Goal: Task Accomplishment & Management: Manage account settings

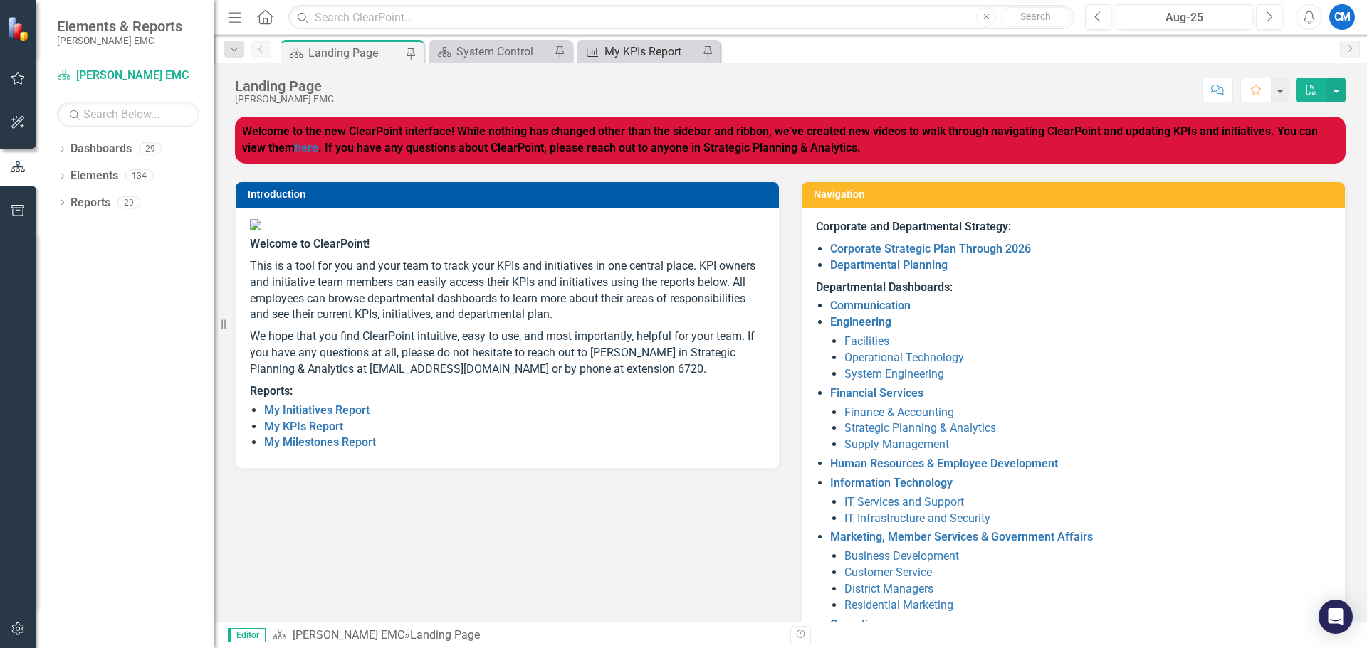
click at [631, 55] on div "My KPIs Report" at bounding box center [651, 52] width 94 height 18
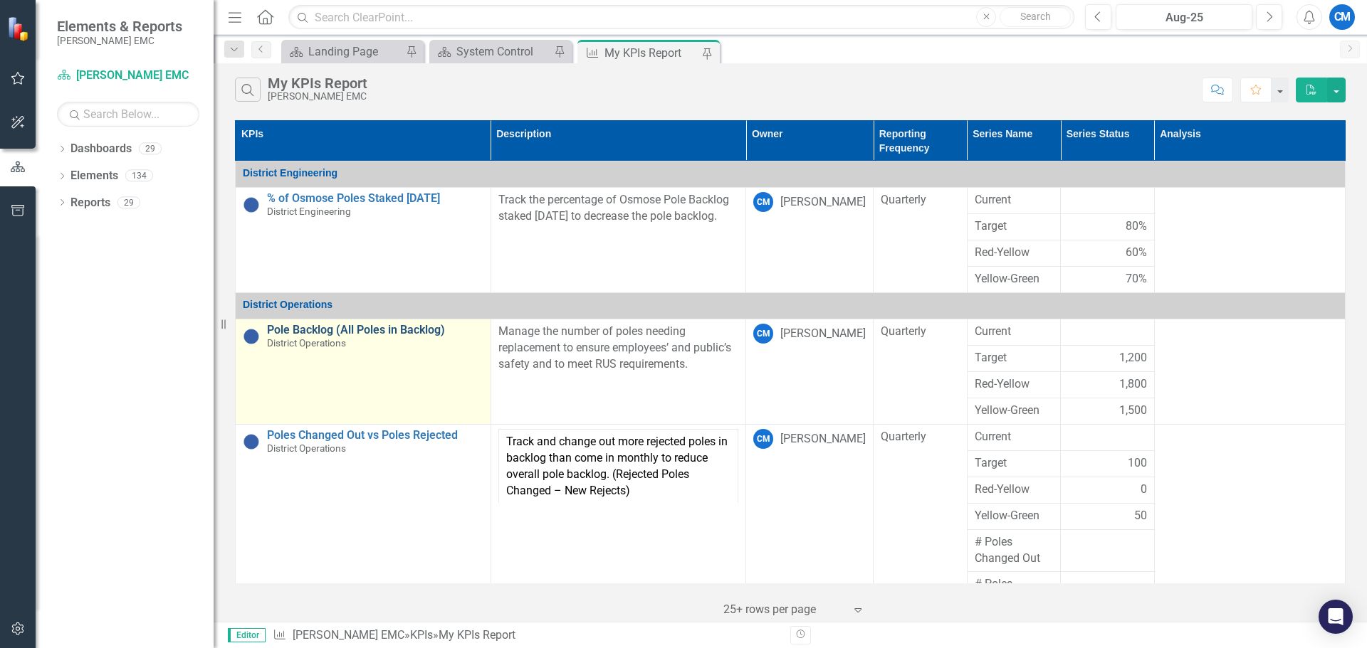
click at [315, 330] on link "Pole Backlog (All Poles in Backlog)" at bounding box center [375, 330] width 216 height 13
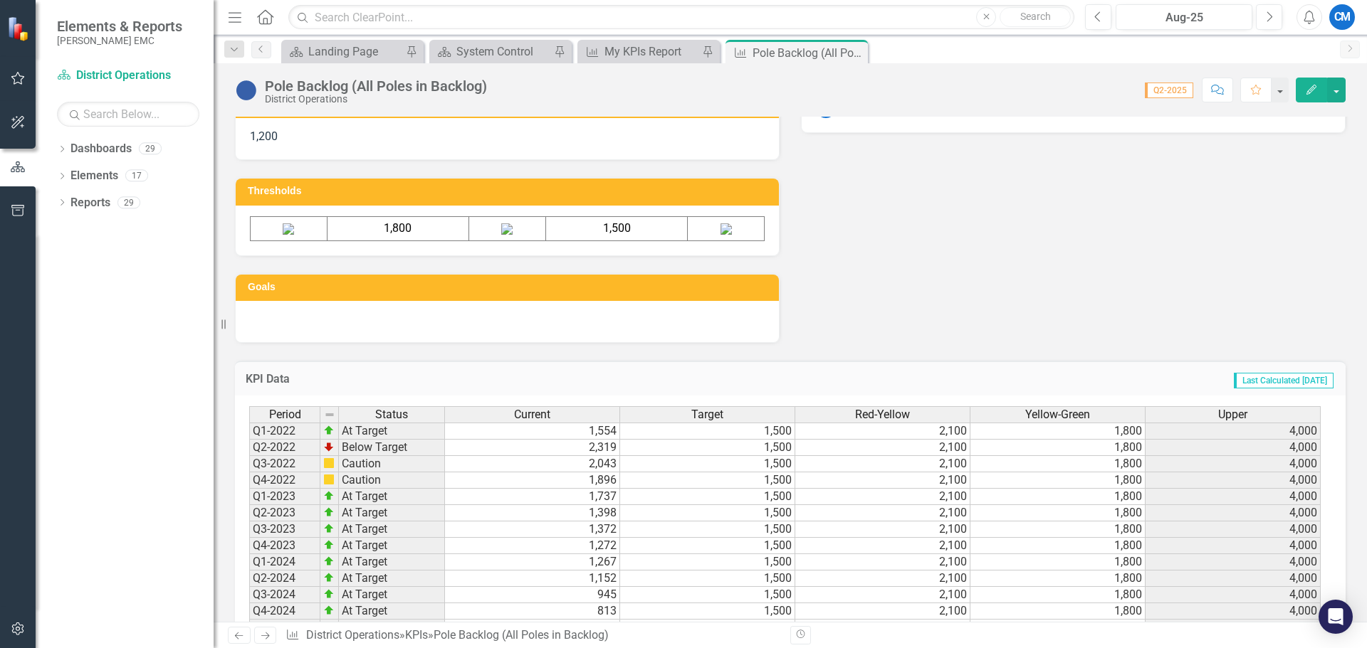
scroll to position [773, 0]
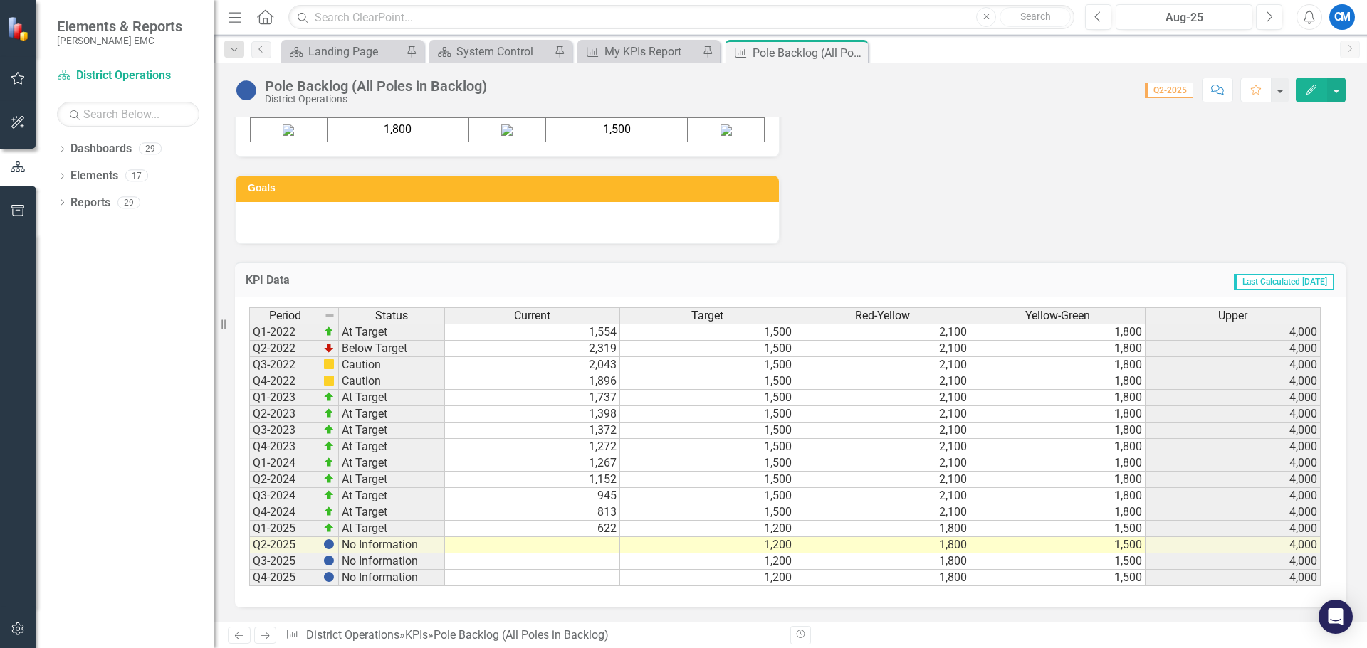
click at [577, 540] on td at bounding box center [532, 545] width 175 height 16
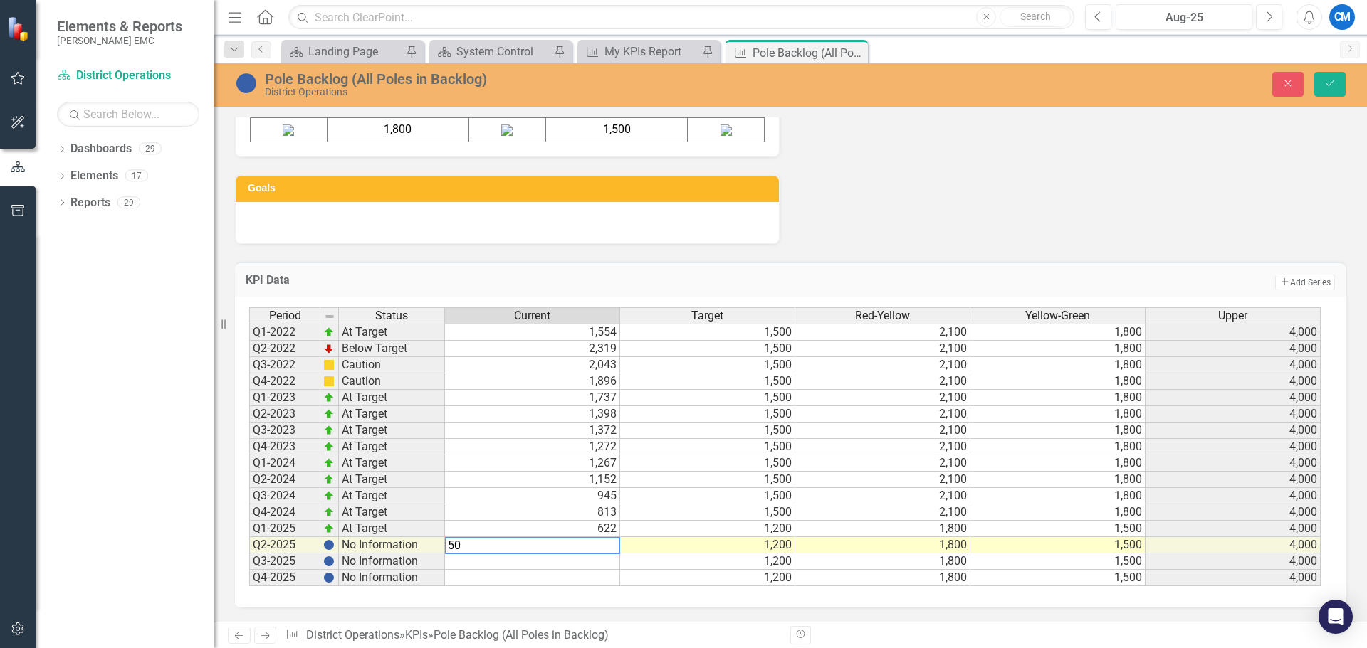
type textarea "500"
click at [1325, 82] on icon "Save" at bounding box center [1329, 83] width 13 height 10
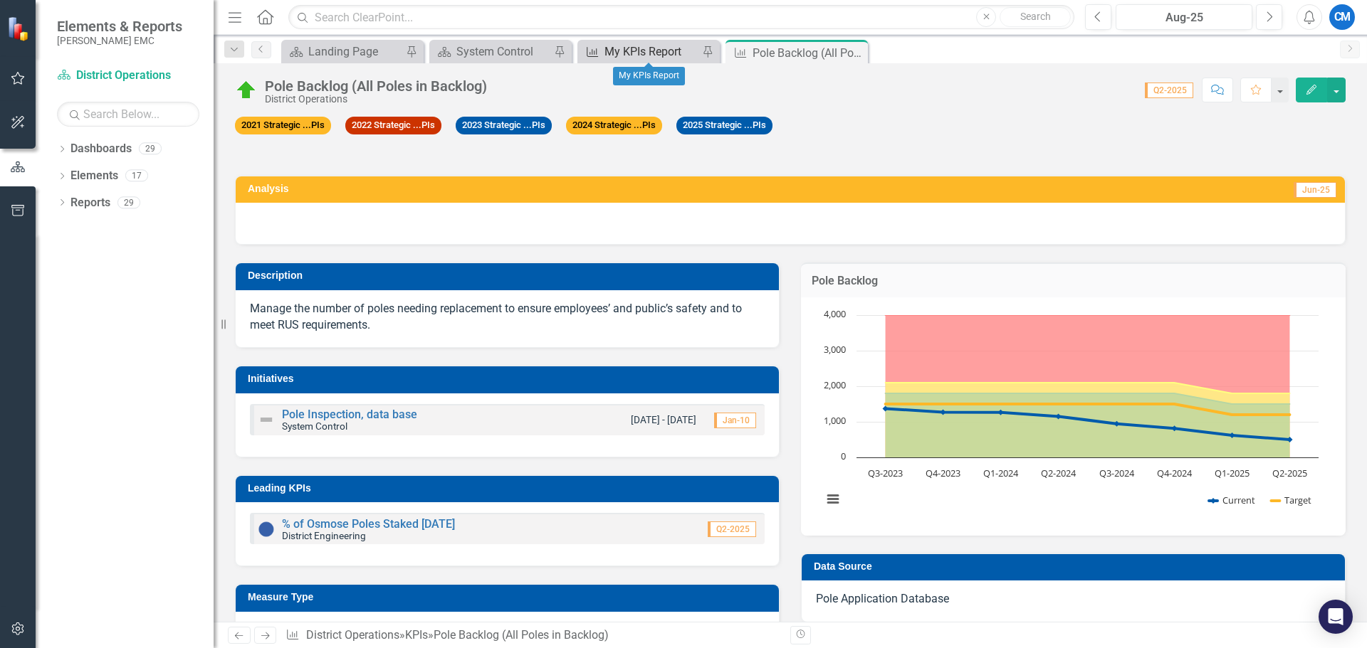
click at [643, 50] on div "My KPIs Report" at bounding box center [651, 52] width 94 height 18
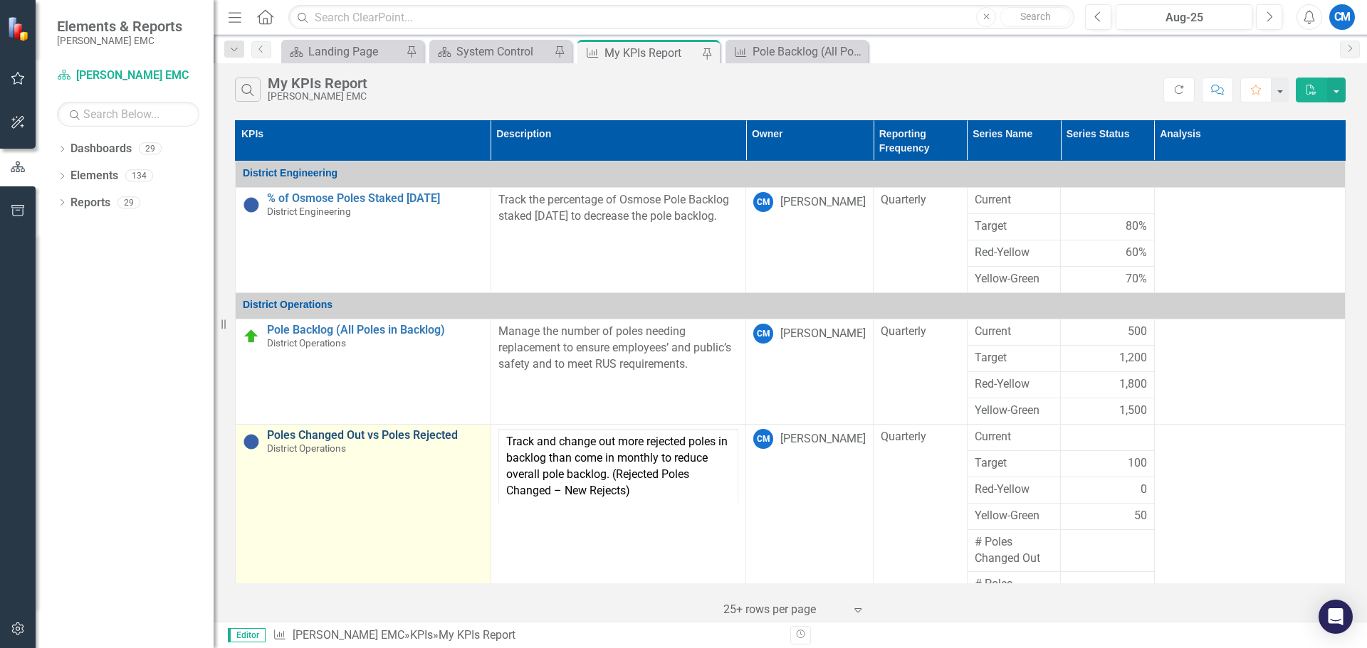
click at [366, 434] on link "Poles Changed Out vs Poles Rejected" at bounding box center [375, 435] width 216 height 13
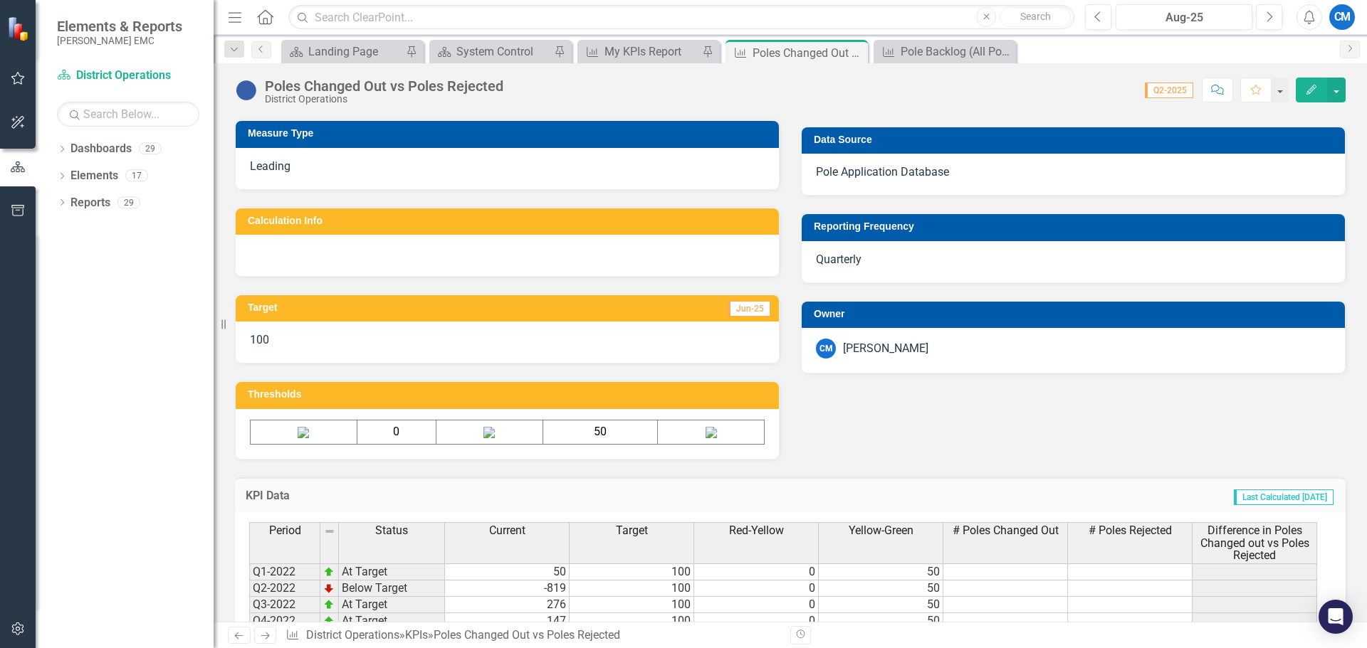
scroll to position [673, 0]
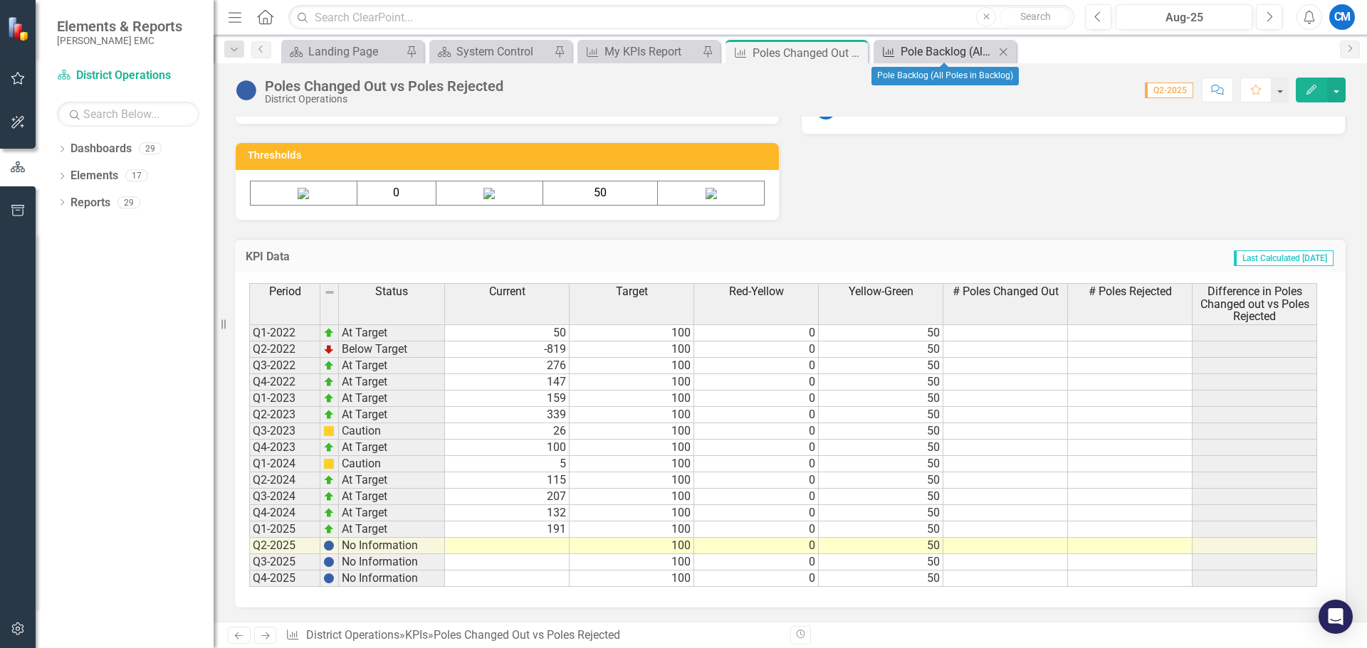
click at [942, 50] on div "Pole Backlog (All Poles in Backlog)" at bounding box center [947, 52] width 94 height 18
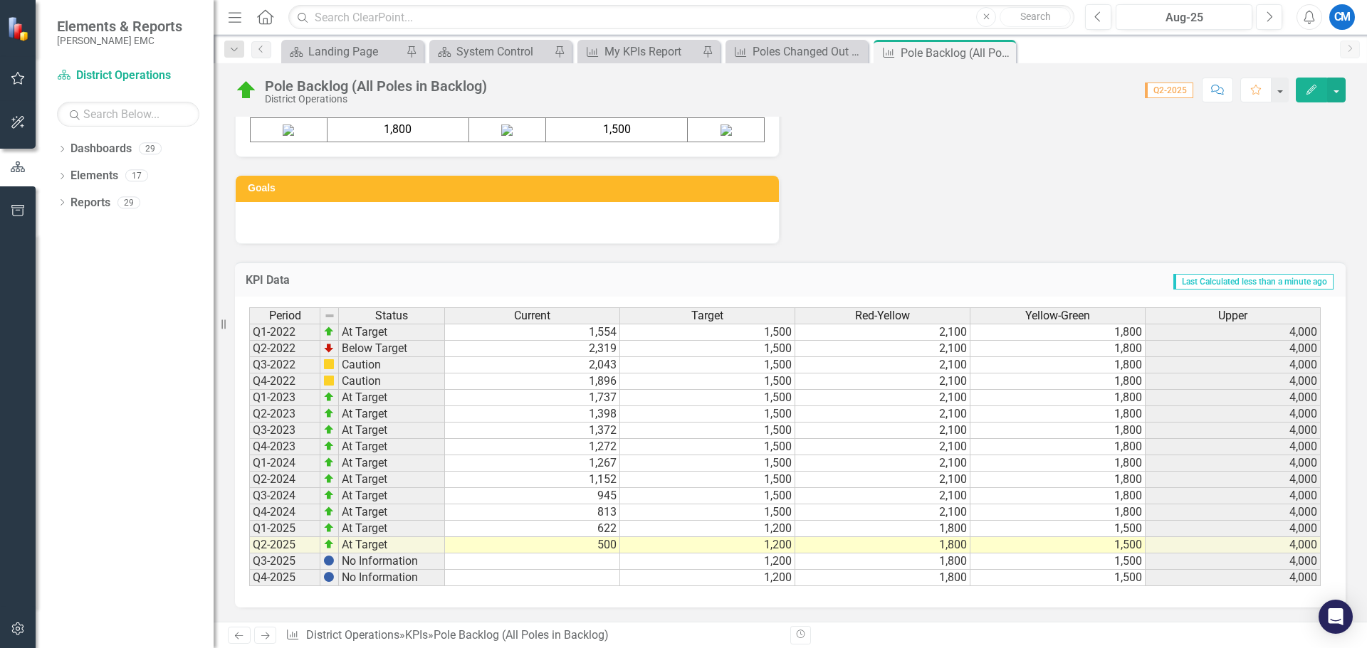
scroll to position [773, 0]
click at [795, 52] on div "Poles Changed Out vs Poles Rejected" at bounding box center [799, 52] width 94 height 18
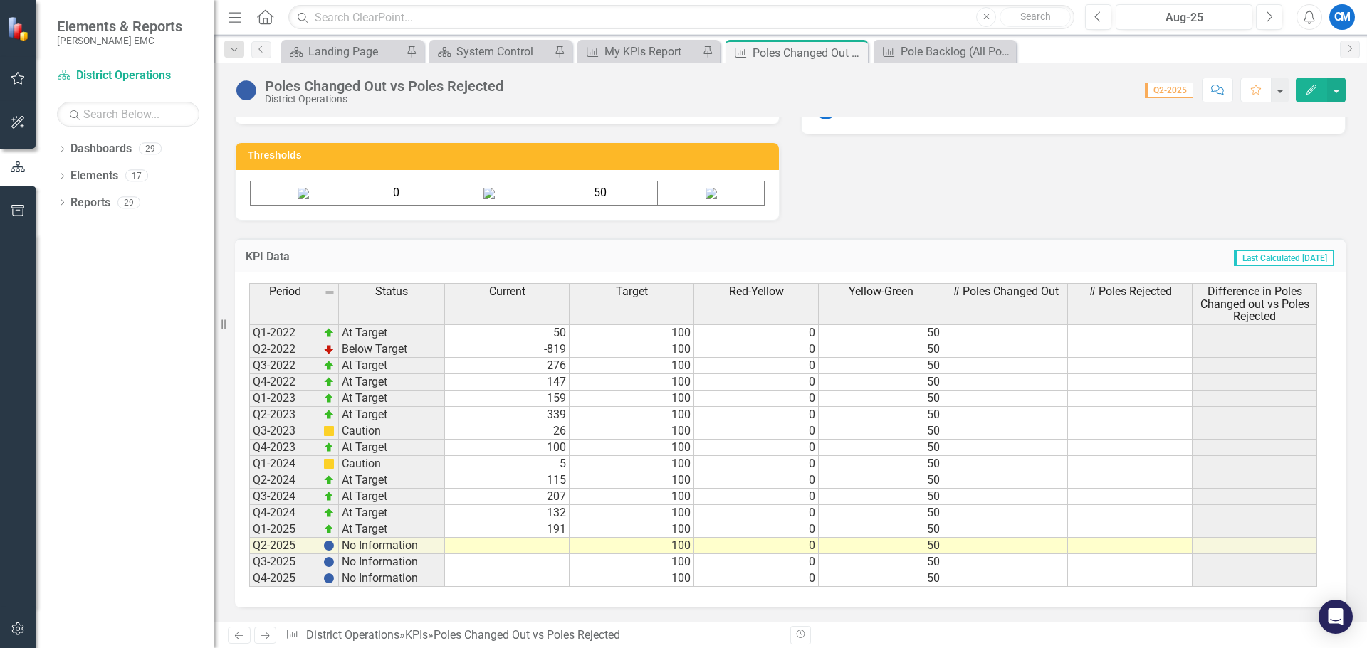
scroll to position [673, 0]
click at [550, 544] on td at bounding box center [507, 546] width 125 height 16
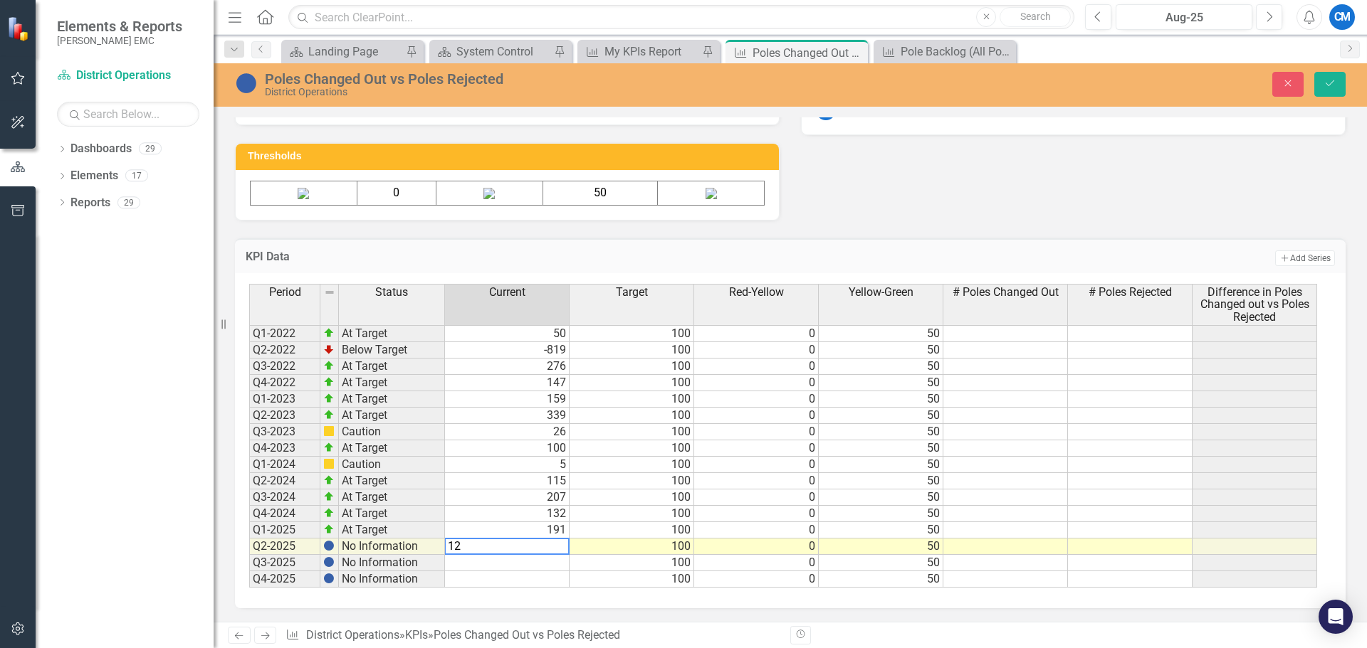
type textarea "122"
click at [1328, 82] on icon "Save" at bounding box center [1329, 83] width 13 height 10
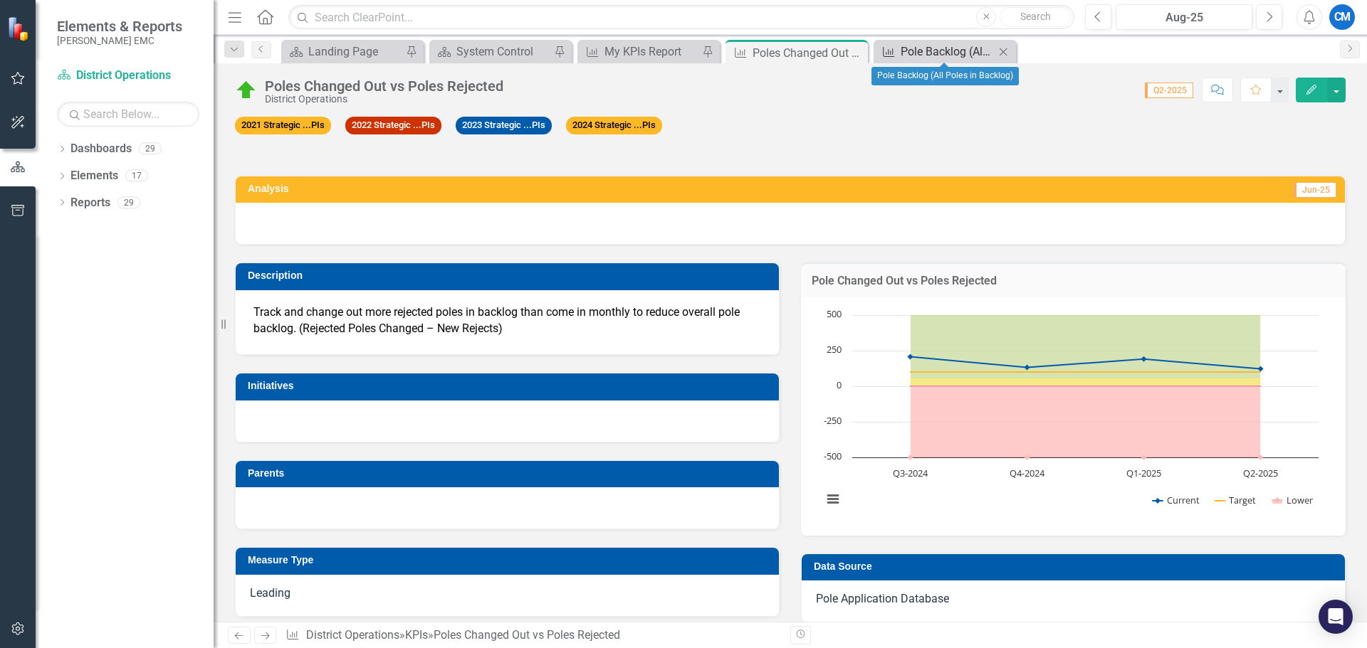
click at [921, 51] on div "Pole Backlog (All Poles in Backlog)" at bounding box center [947, 52] width 94 height 18
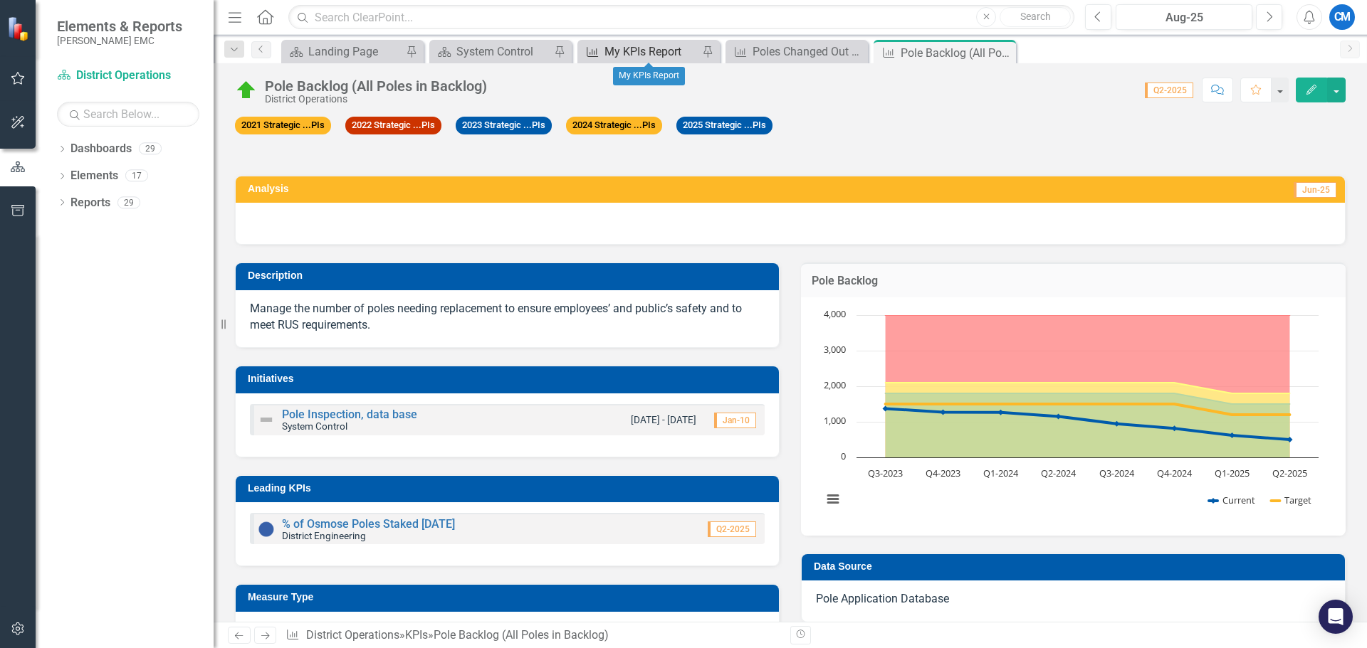
click at [663, 45] on div "My KPIs Report" at bounding box center [651, 52] width 94 height 18
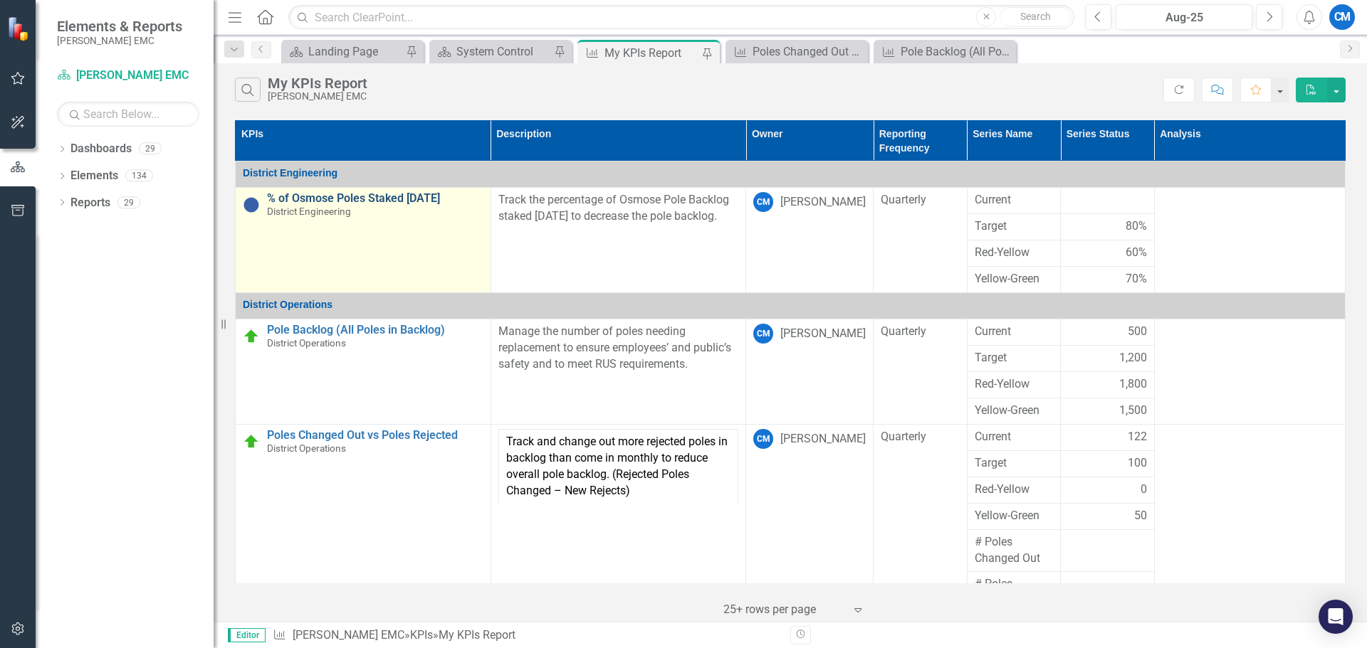
click at [379, 196] on link "% of Osmose Poles Staked [DATE]" at bounding box center [375, 198] width 216 height 13
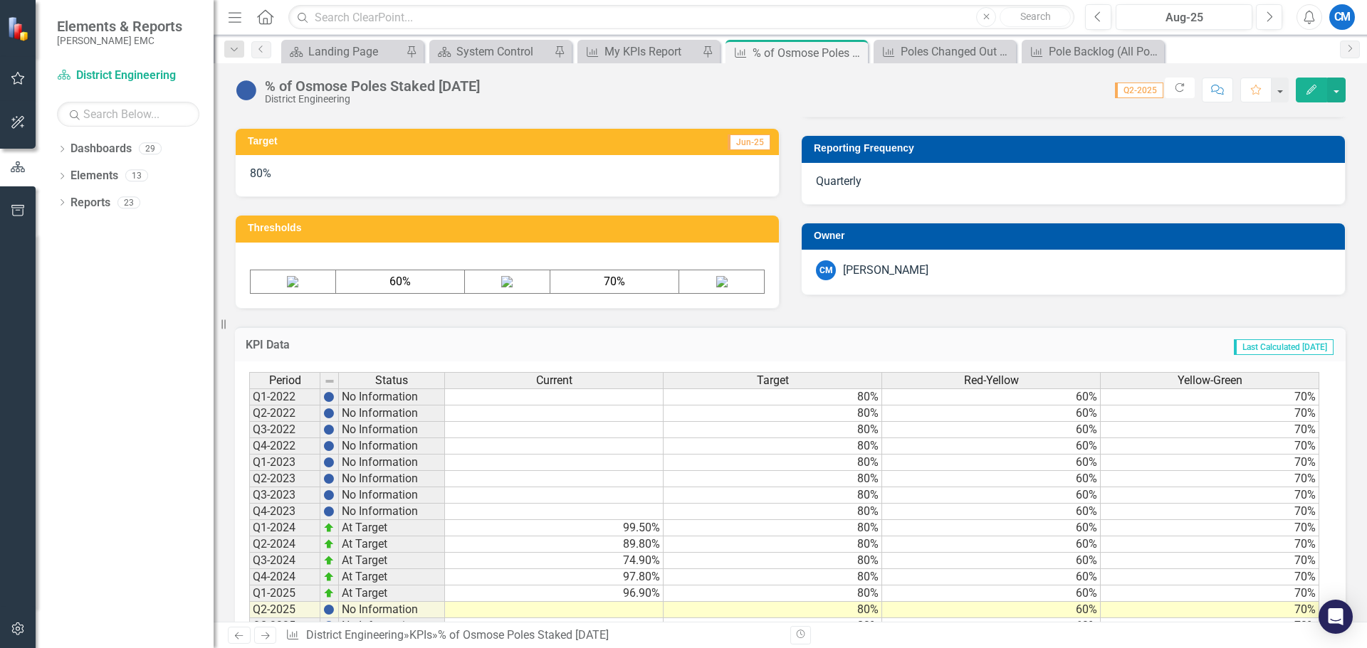
scroll to position [577, 0]
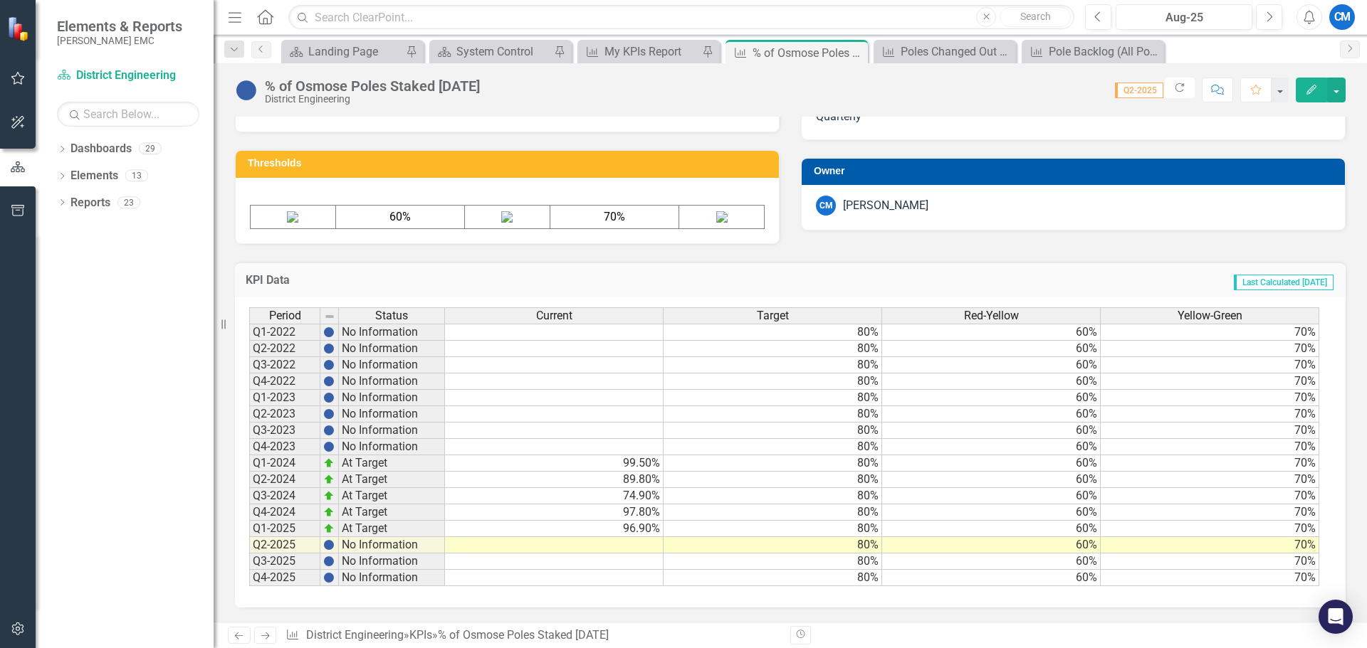
click at [611, 532] on td "96.90%" at bounding box center [554, 529] width 219 height 16
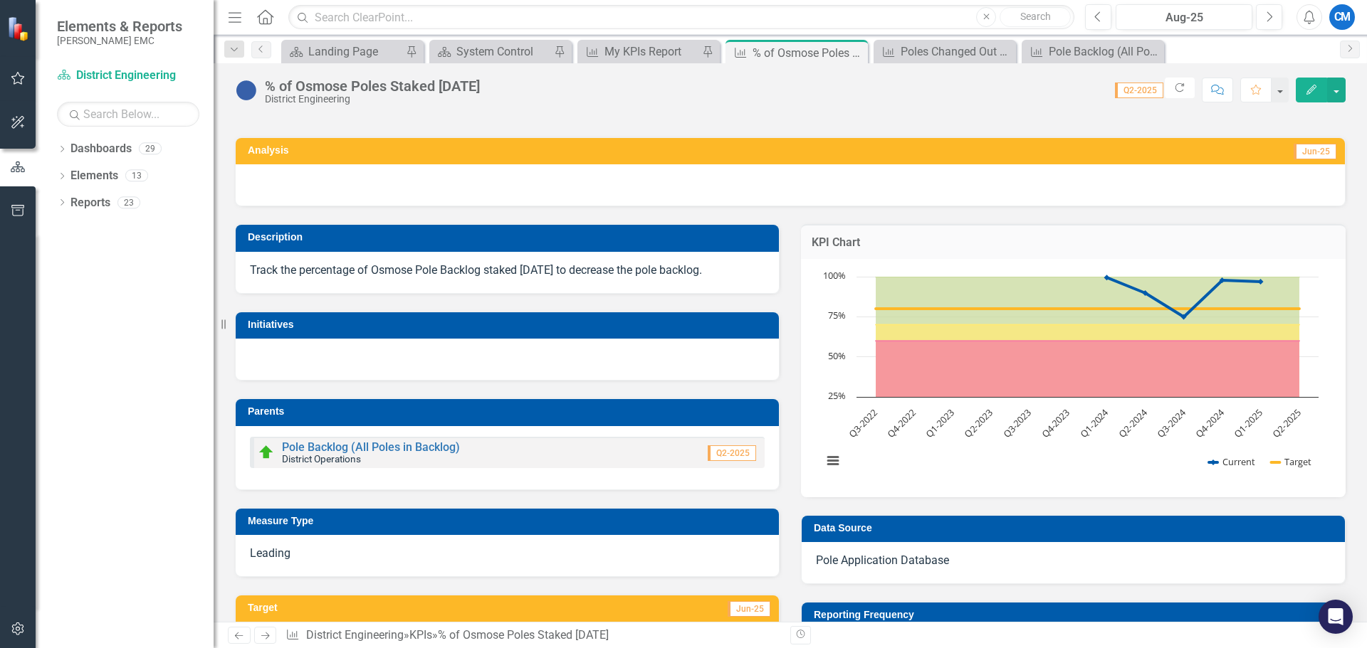
scroll to position [0, 0]
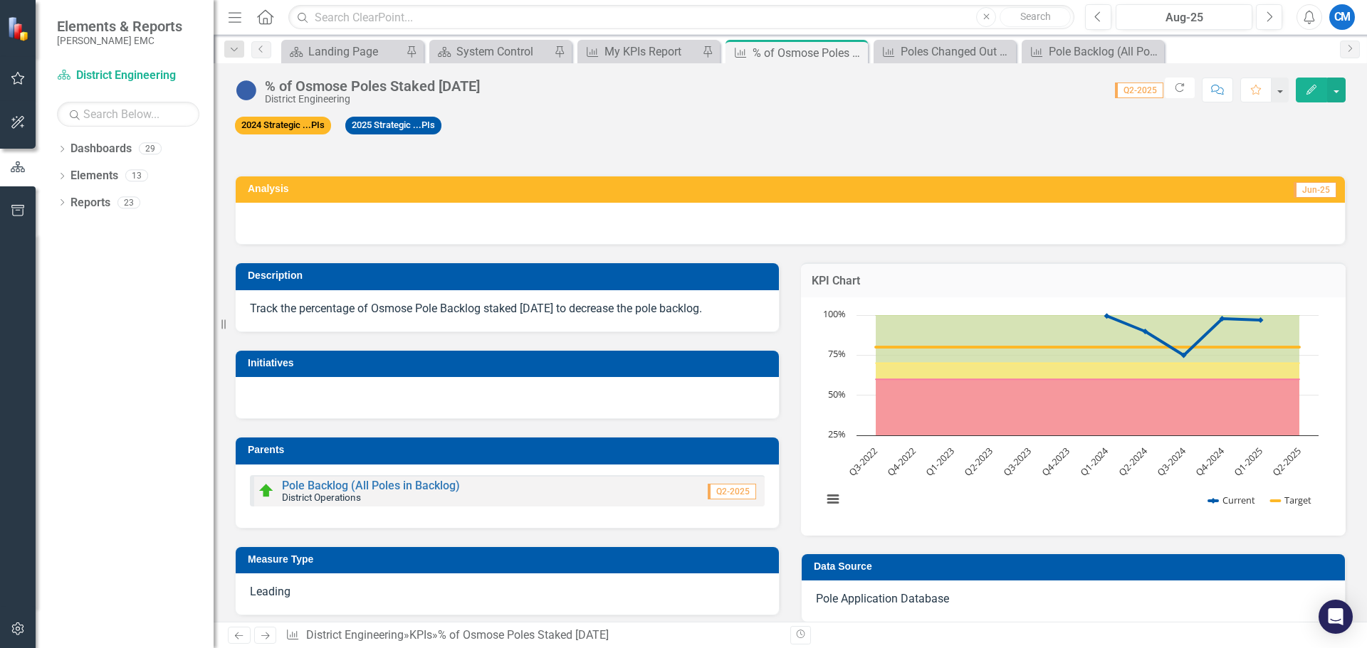
click at [293, 221] on div at bounding box center [790, 223] width 1109 height 41
click at [1249, 179] on div "Analysis Jun-25" at bounding box center [790, 190] width 1109 height 26
click at [65, 209] on div "Dropdown" at bounding box center [62, 205] width 10 height 12
click at [65, 209] on div "Dropdown Reports 23" at bounding box center [125, 204] width 178 height 27
click at [375, 181] on td "Analysis" at bounding box center [510, 190] width 525 height 21
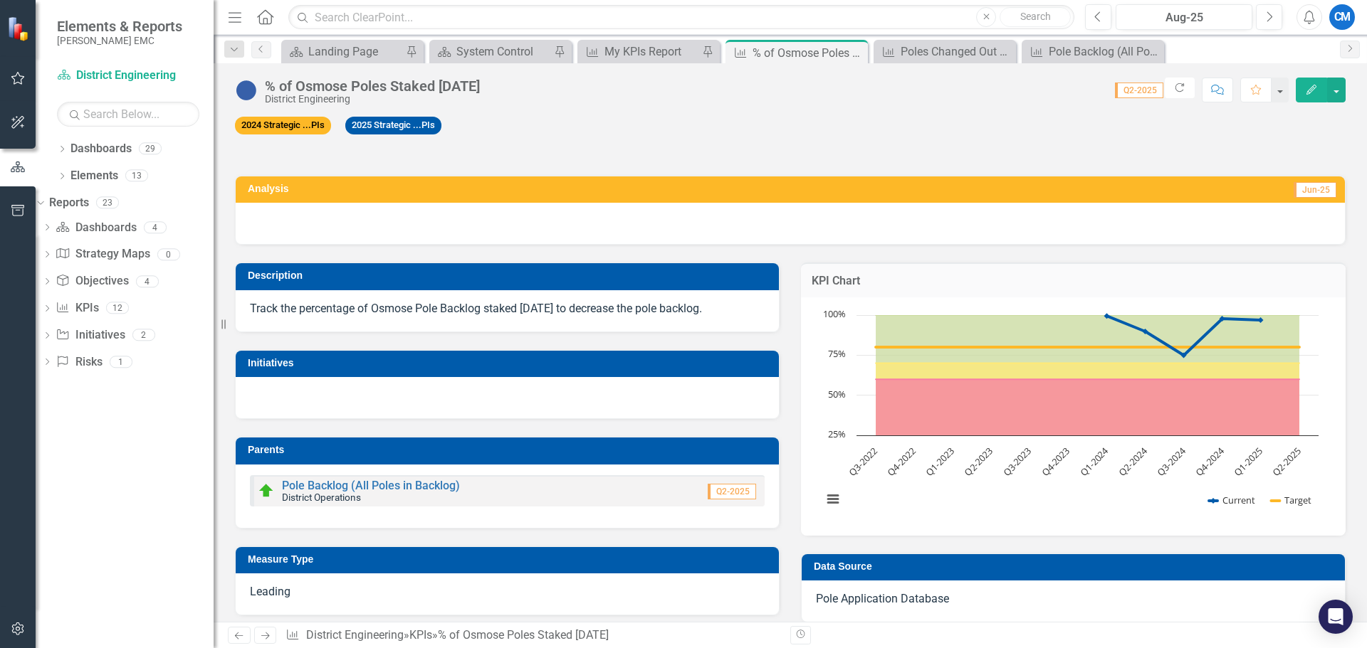
click at [375, 181] on td "Analysis" at bounding box center [510, 190] width 525 height 21
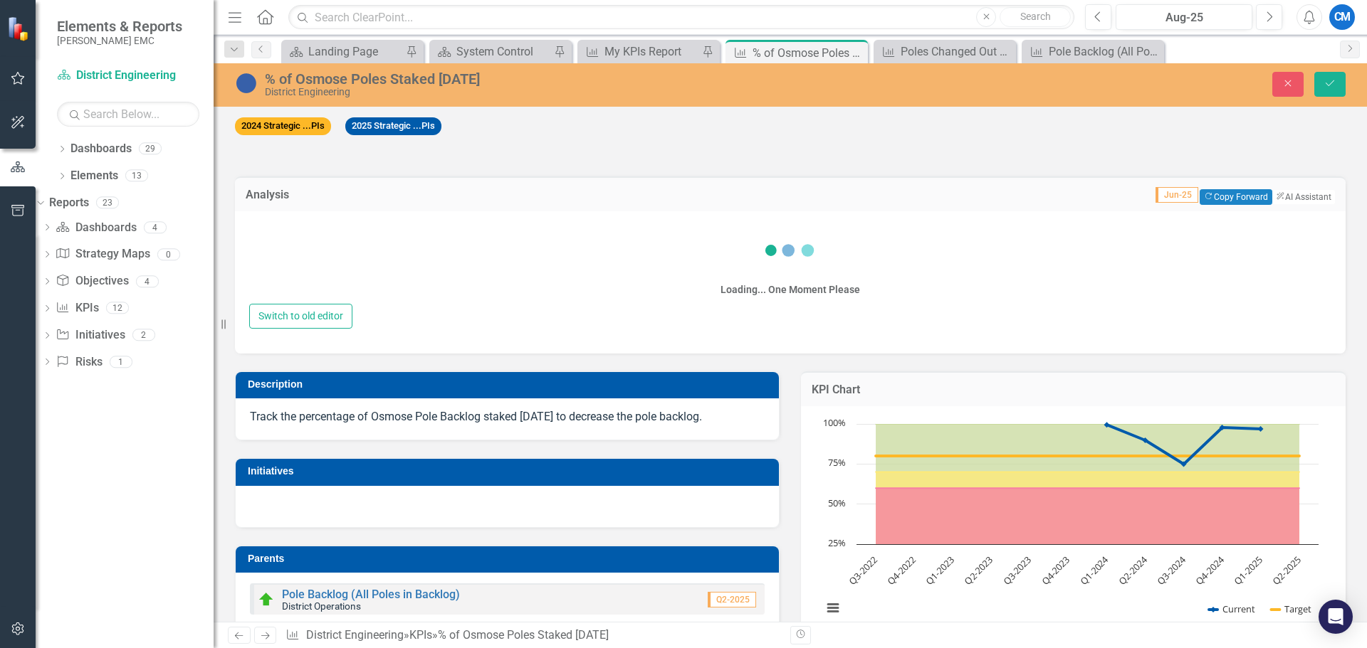
click at [375, 181] on div "Analysis Jun-25 Copy Forward Copy Forward ClearPoint AI AI Assistant" at bounding box center [790, 194] width 1110 height 35
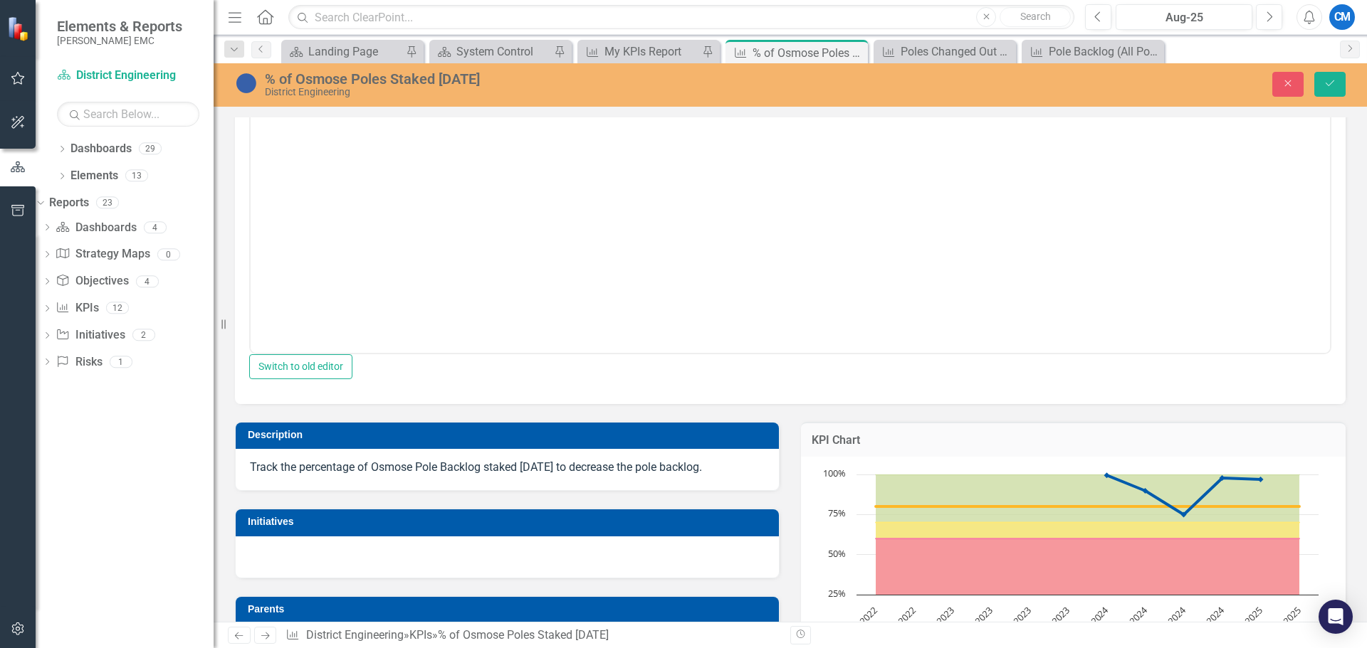
scroll to position [71, 0]
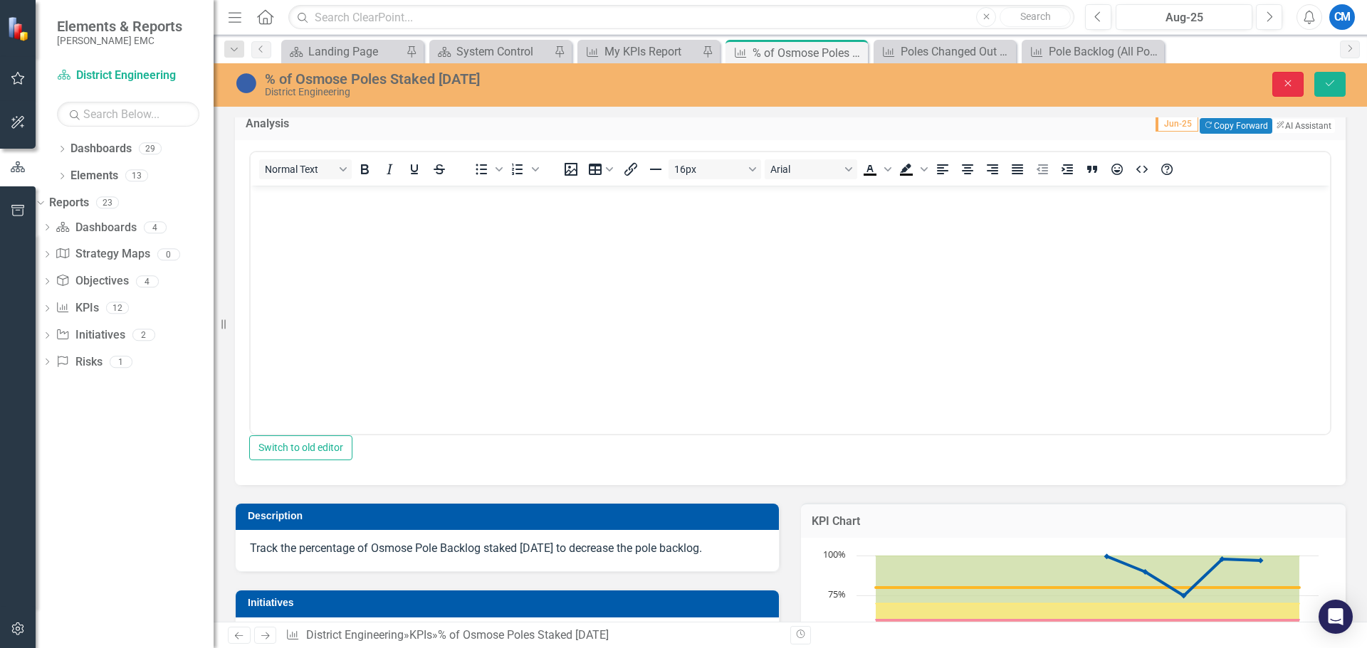
click at [1290, 85] on icon "button" at bounding box center [1288, 83] width 6 height 6
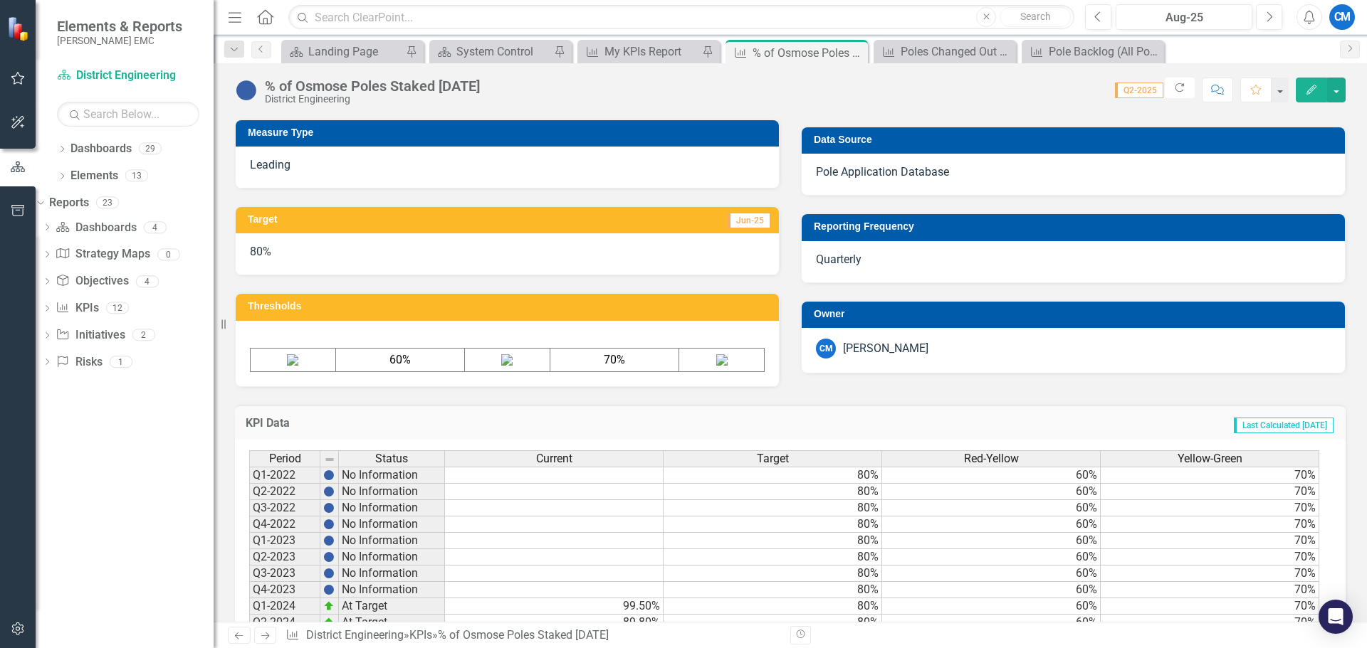
scroll to position [577, 0]
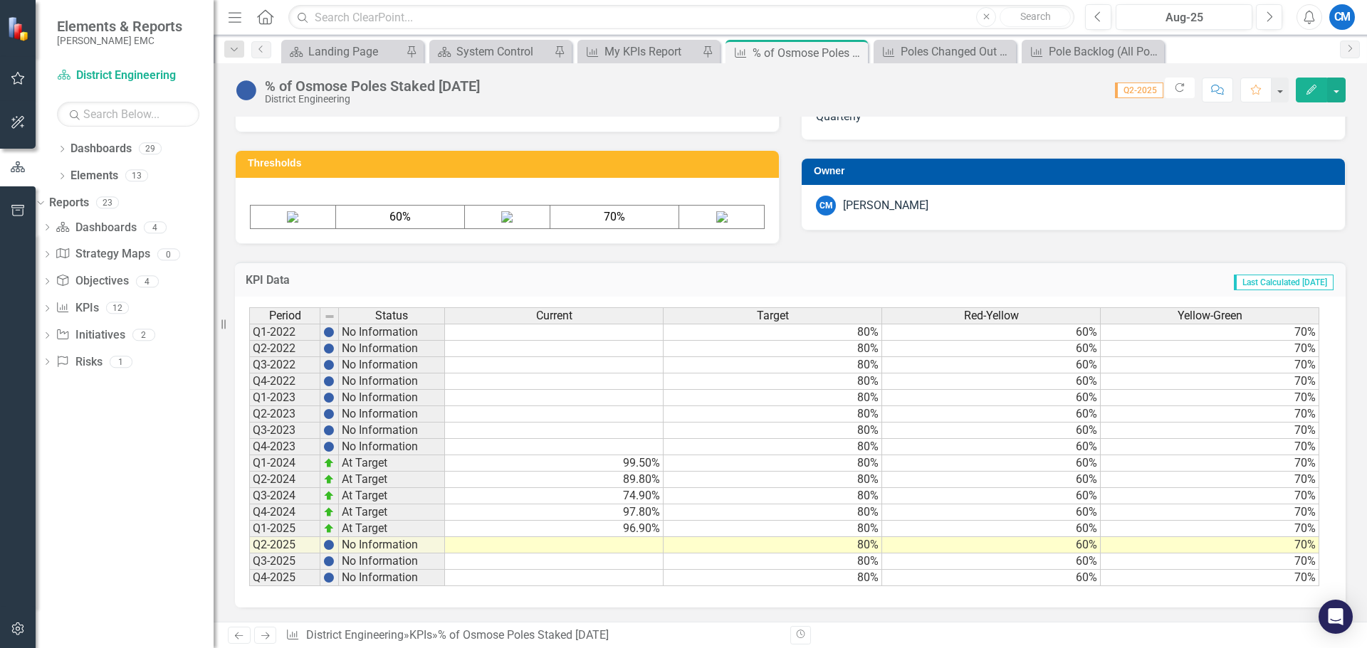
click at [550, 532] on td "96.90%" at bounding box center [554, 529] width 219 height 16
click at [558, 461] on td "99.50%" at bounding box center [554, 464] width 219 height 16
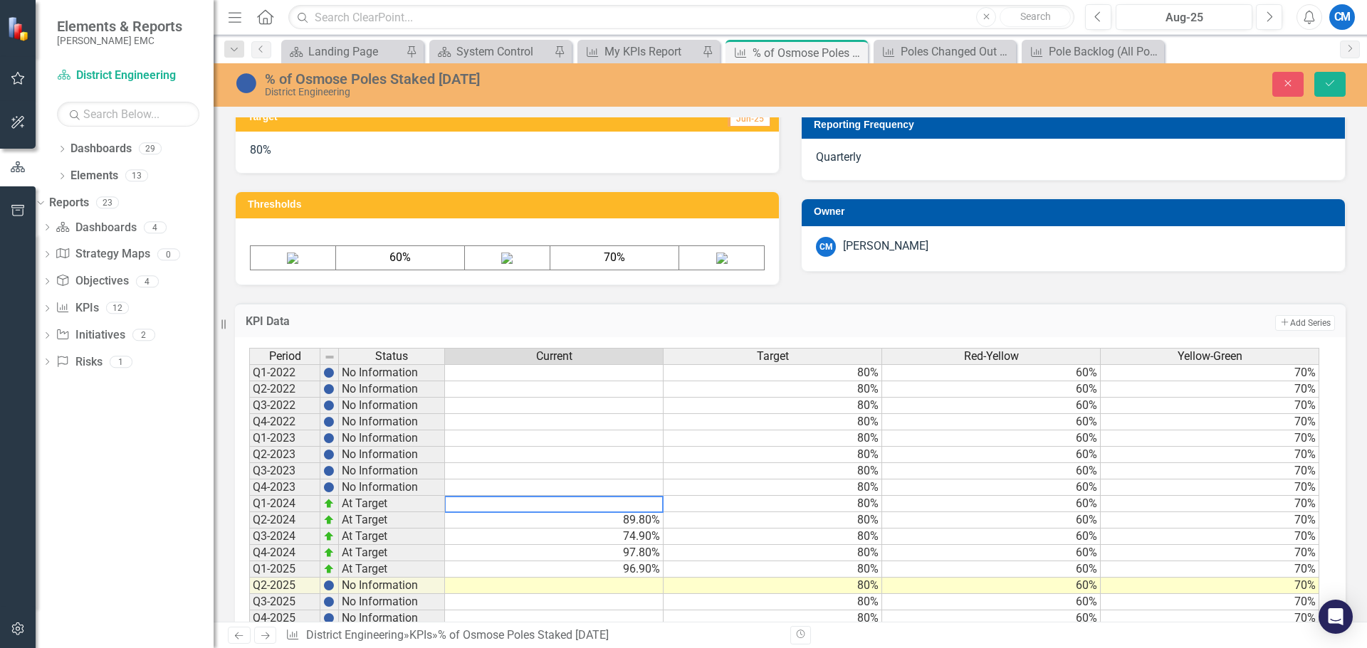
scroll to position [577, 0]
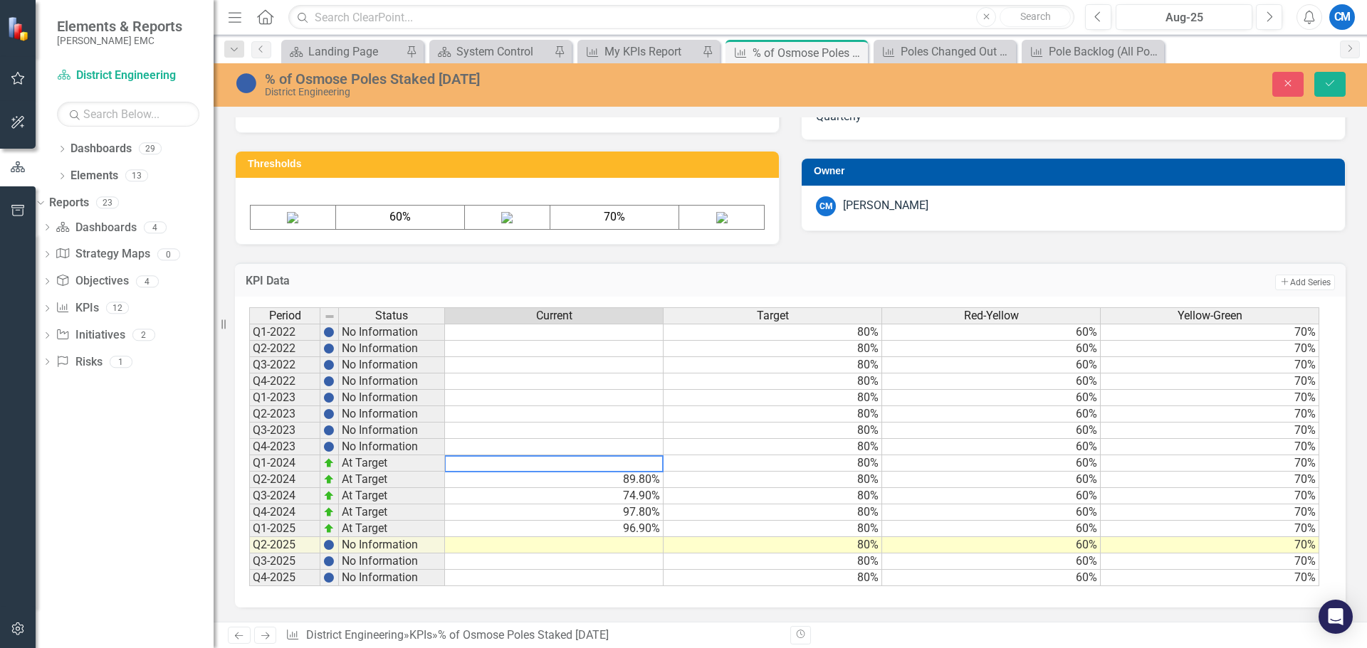
click at [490, 485] on td "89.80%" at bounding box center [554, 480] width 219 height 16
click at [249, 483] on div "Period Status Q1-2022 No Information Q2-2022 No Information Q3-2022 No Informat…" at bounding box center [249, 446] width 0 height 279
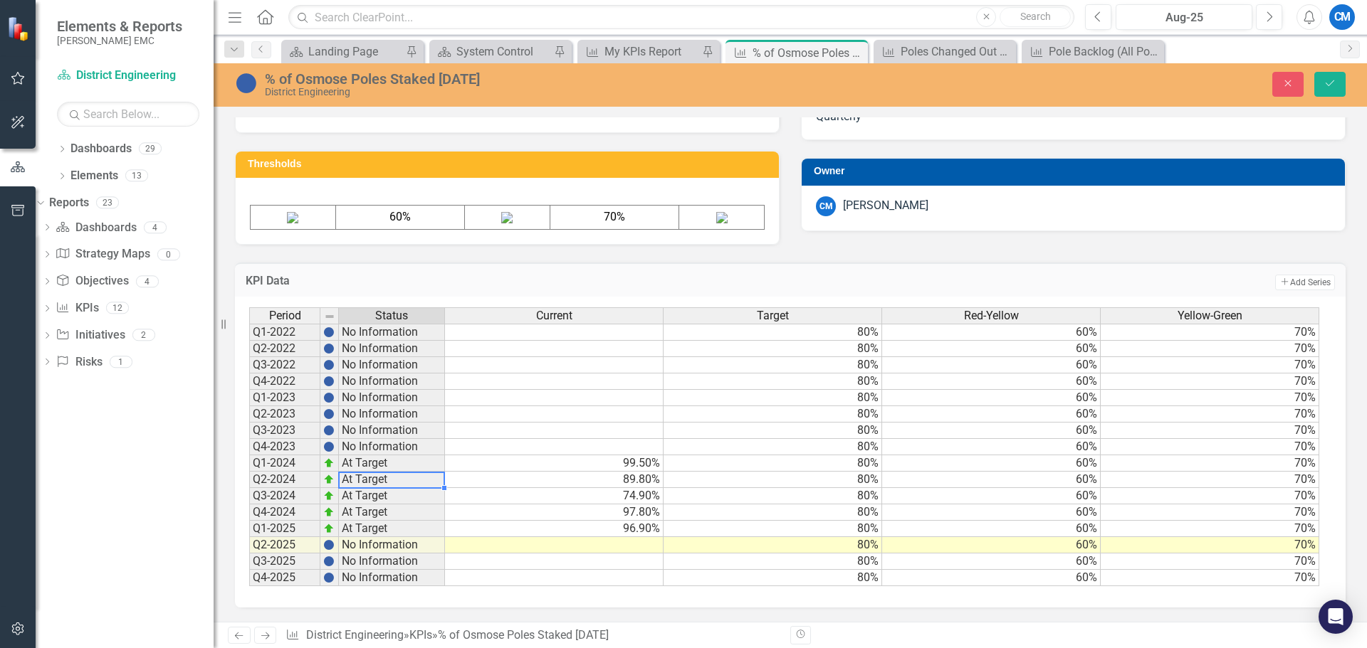
click at [270, 481] on td "Q2-2024" at bounding box center [284, 480] width 71 height 16
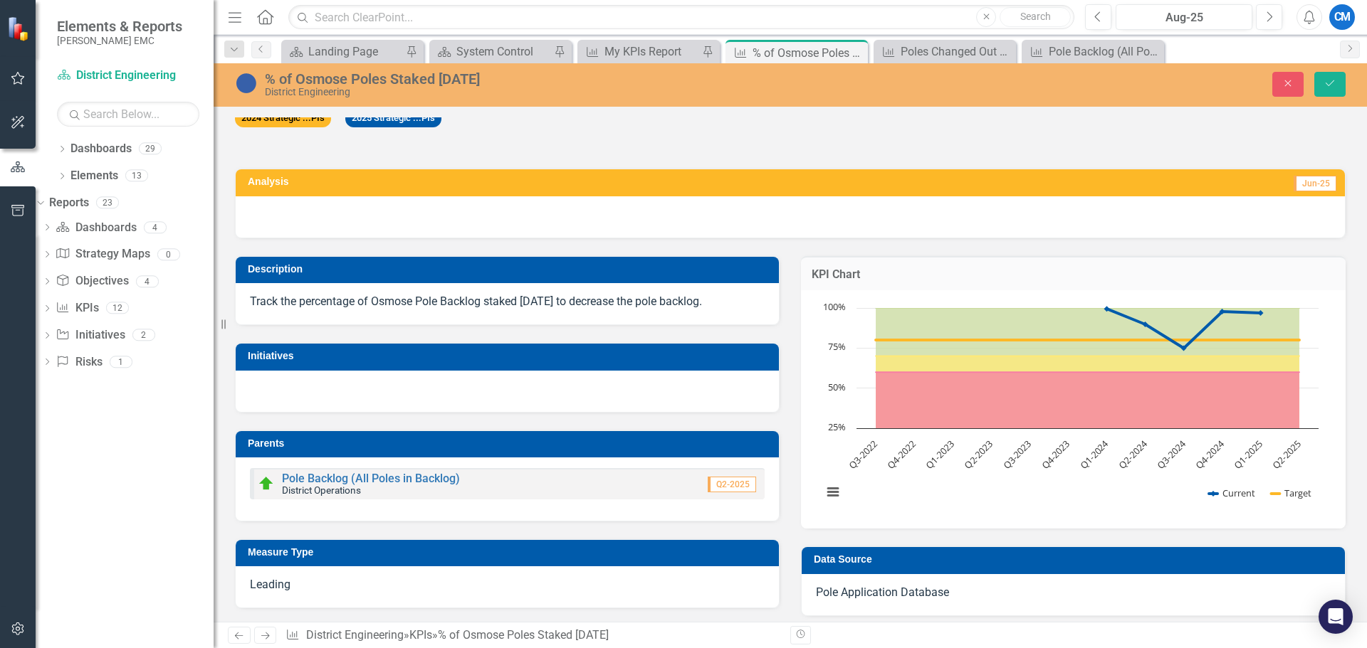
scroll to position [0, 0]
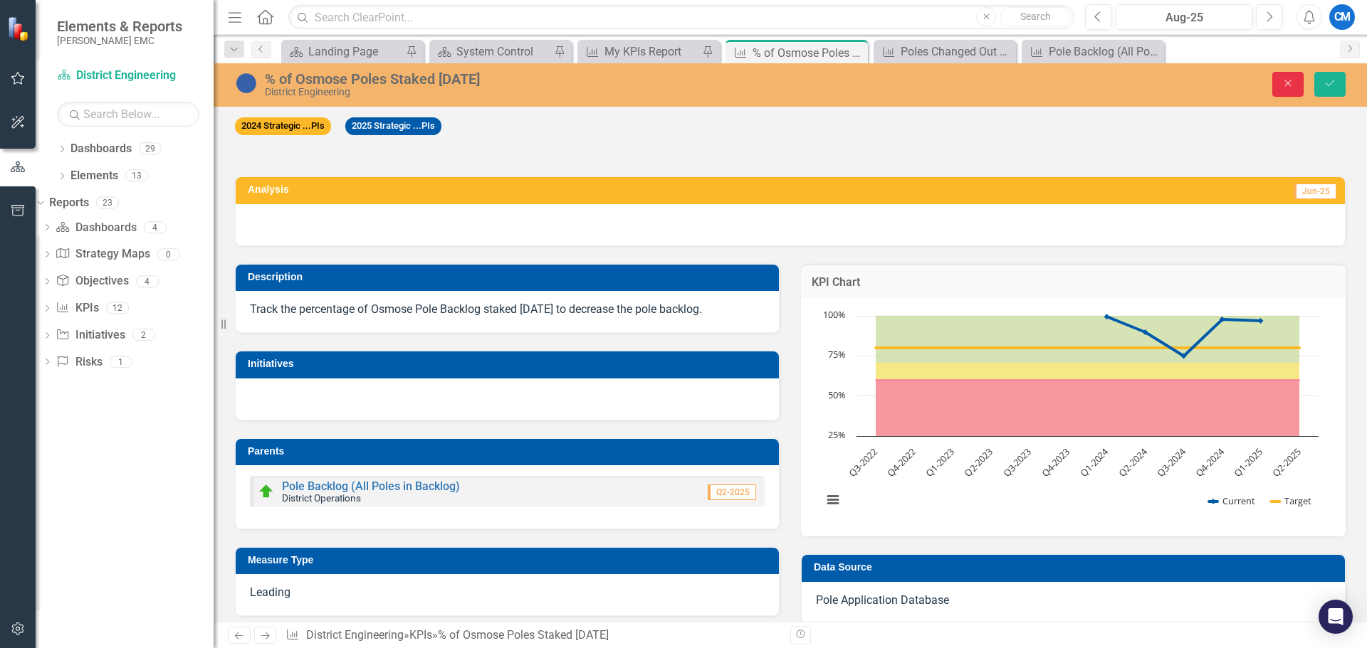
click at [1285, 85] on icon "button" at bounding box center [1288, 83] width 6 height 6
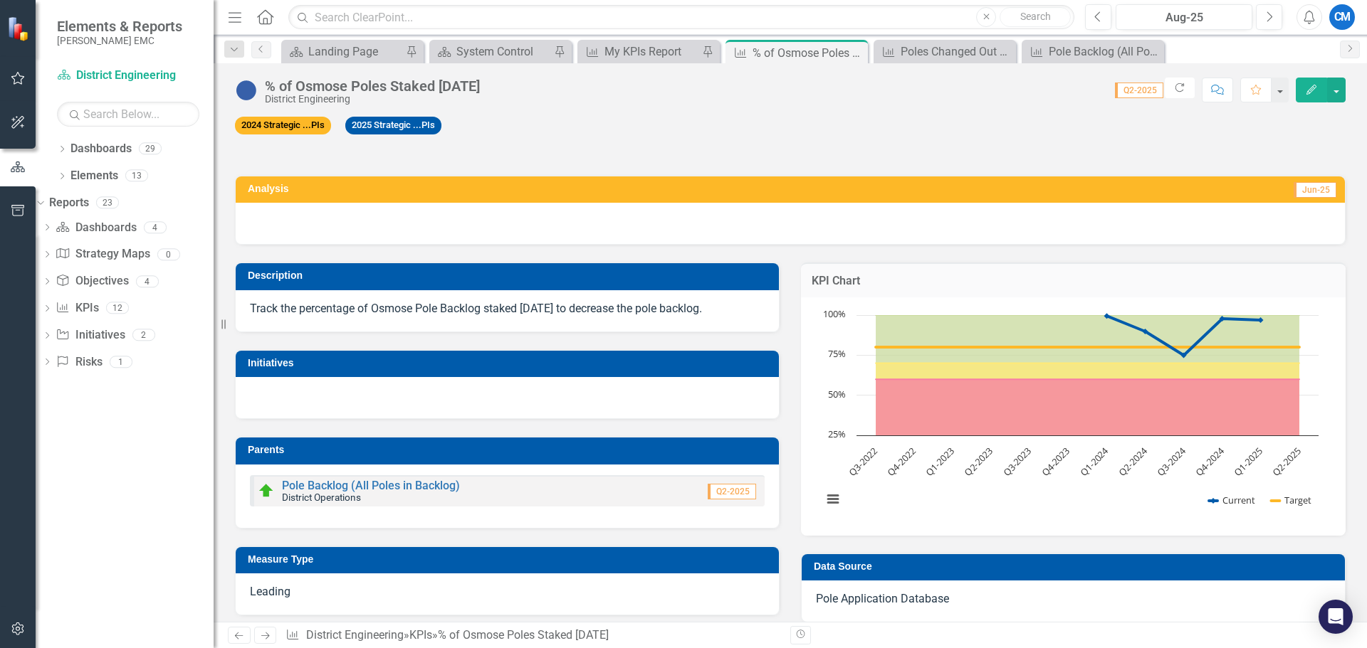
click at [1122, 90] on span "Q2-2025" at bounding box center [1139, 91] width 48 height 16
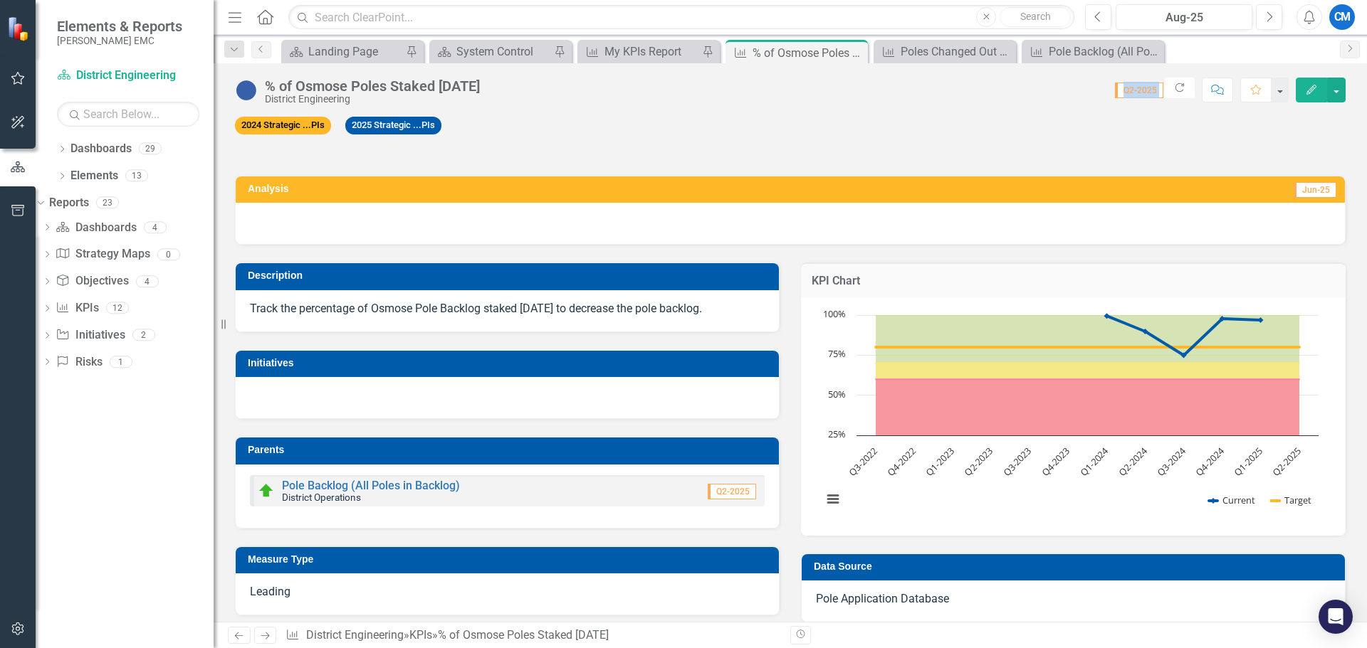
click at [1083, 100] on div "Score: 0.00 Q2-2025 Completed Refresh Comment Favorite Edit" at bounding box center [916, 90] width 858 height 24
click at [446, 84] on div "% of Osmose Poles Staked [DATE]" at bounding box center [372, 86] width 215 height 16
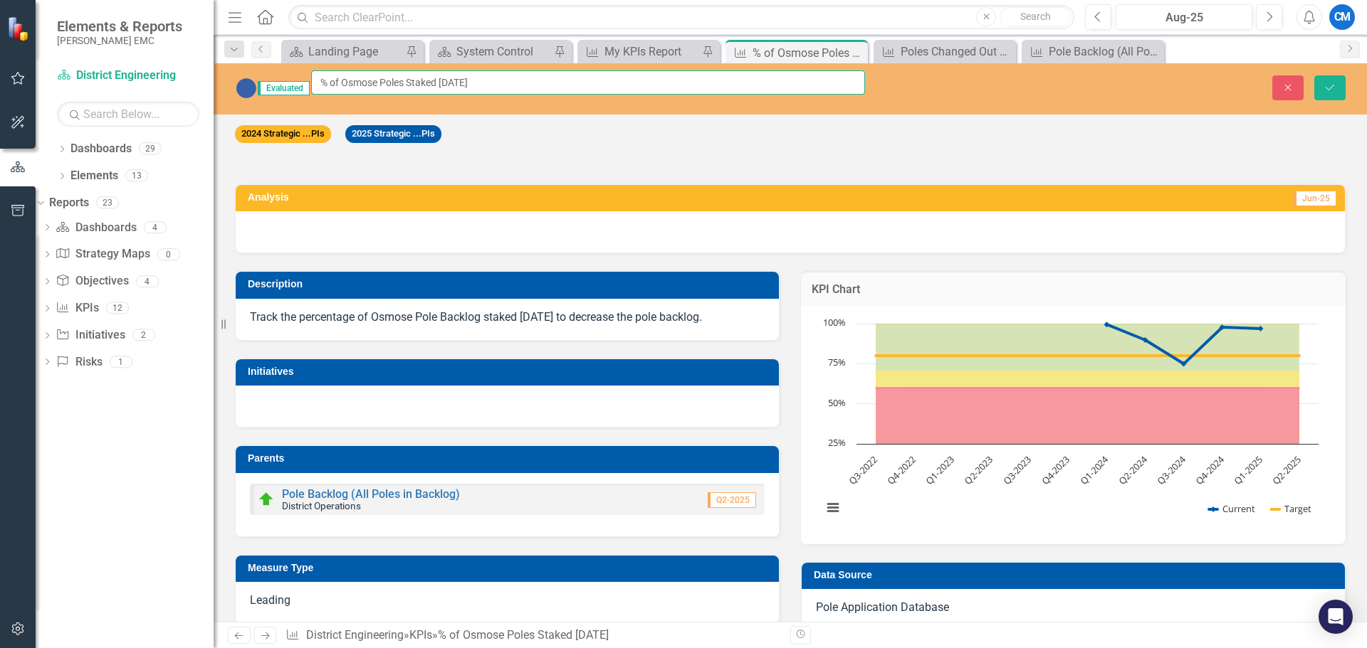
drag, startPoint x: 579, startPoint y: 76, endPoint x: 567, endPoint y: 76, distance: 11.4
click at [579, 75] on input "% of Osmose Poles Staked [DATE]" at bounding box center [588, 82] width 554 height 24
click at [1281, 88] on icon "Close" at bounding box center [1287, 88] width 13 height 10
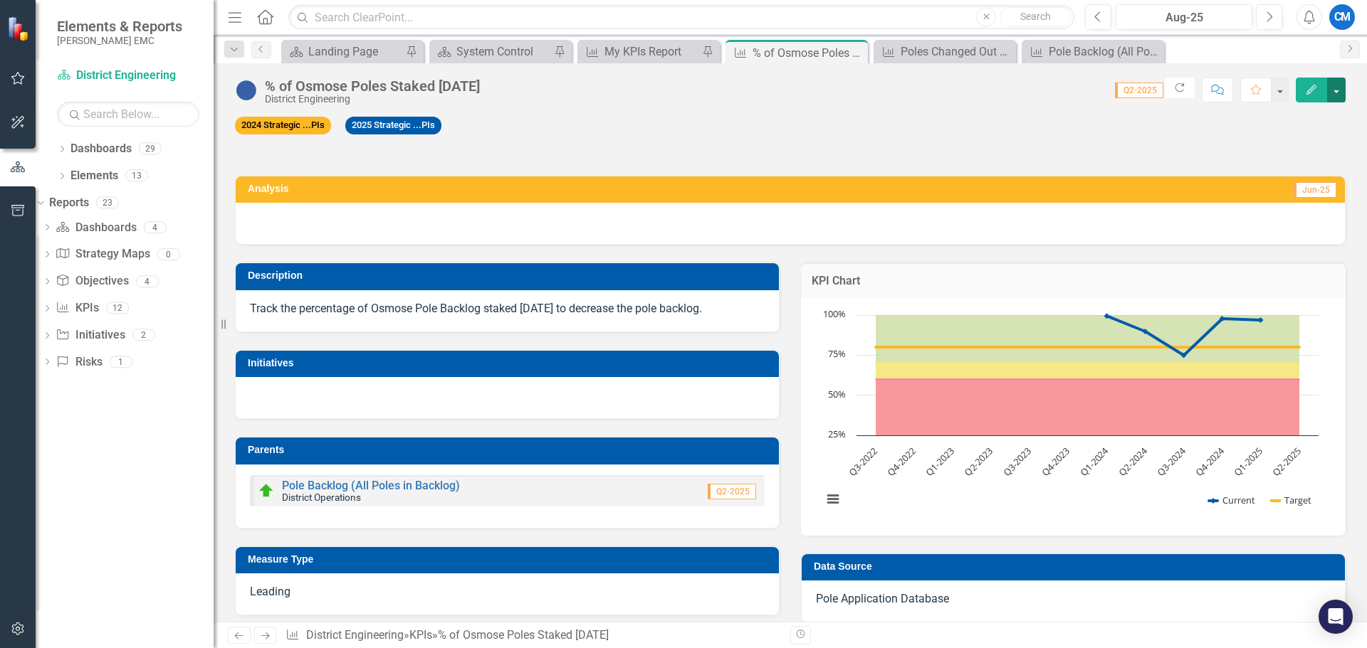
click at [1332, 90] on button "button" at bounding box center [1336, 90] width 19 height 25
click at [1300, 197] on link "Revision History Revision History" at bounding box center [1286, 197] width 115 height 26
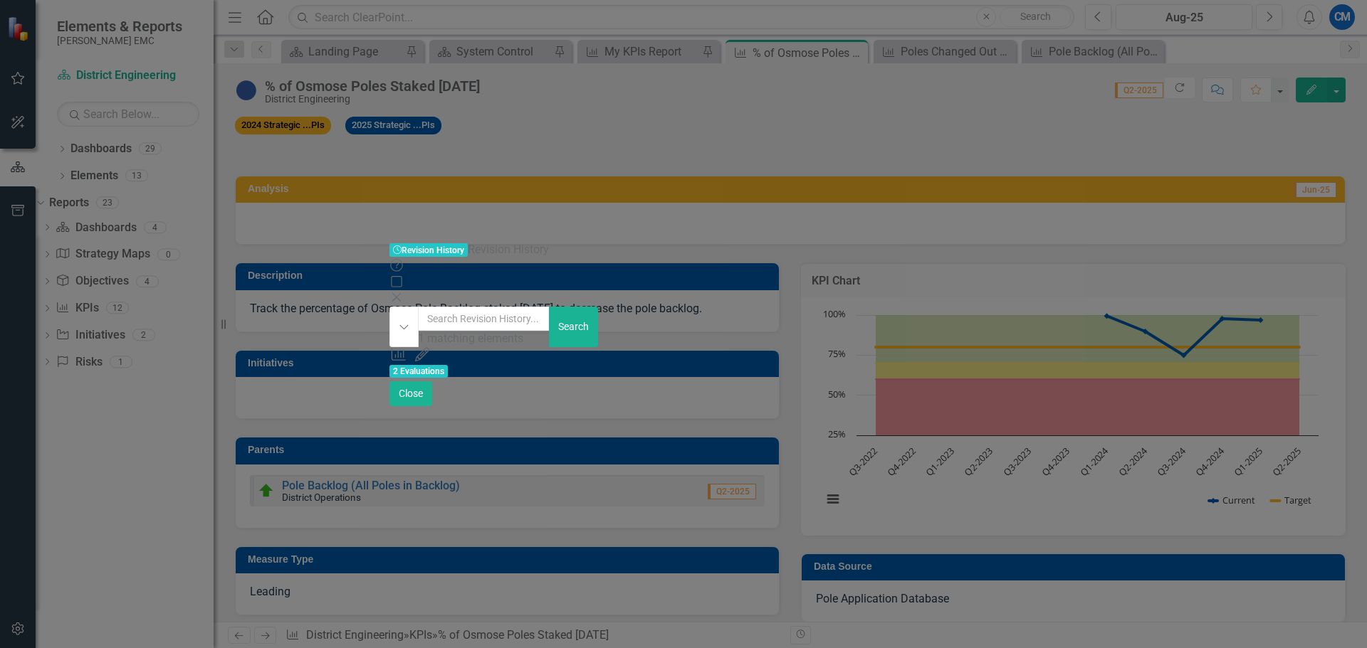
click at [448, 365] on span "2 Evaluations" at bounding box center [418, 371] width 58 height 13
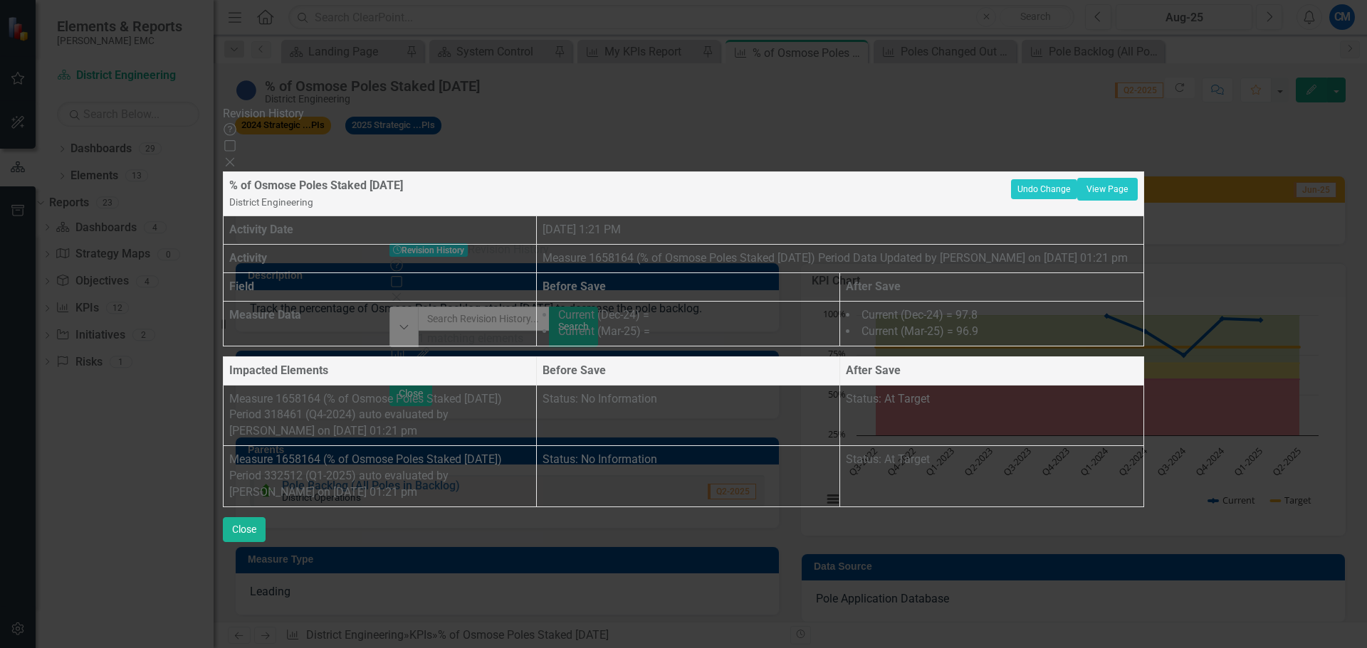
click at [237, 157] on icon "Close" at bounding box center [230, 162] width 14 height 11
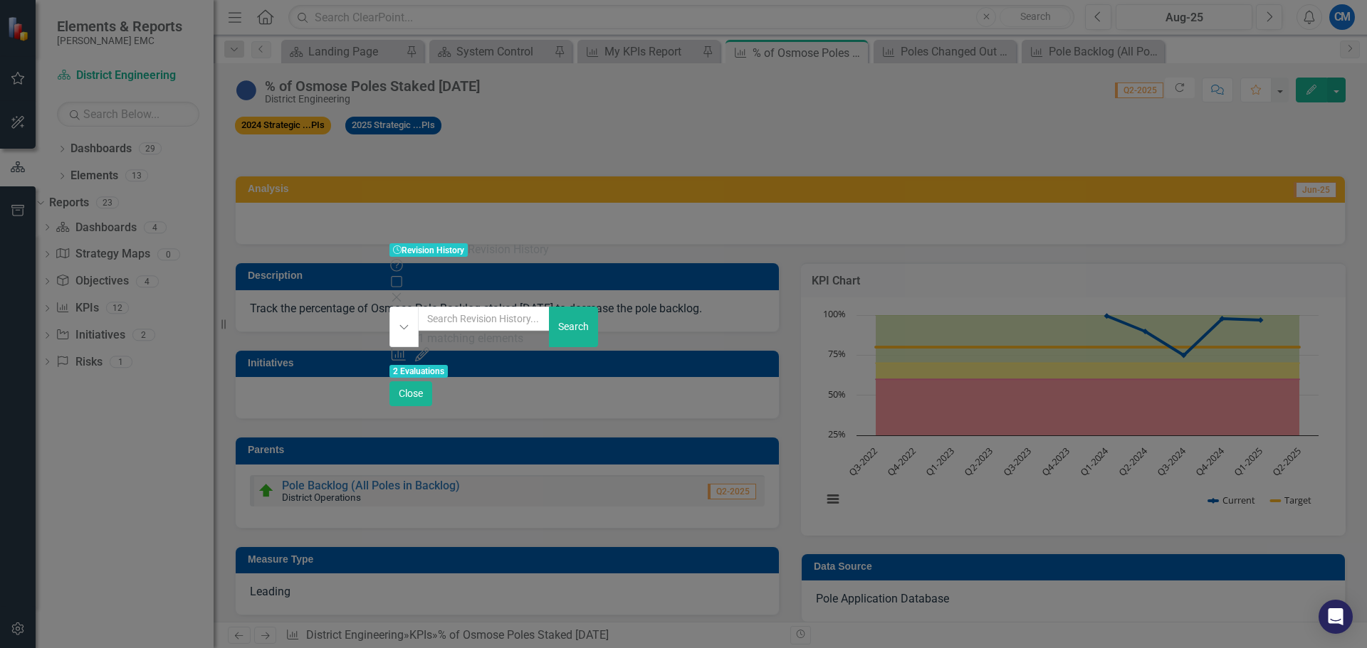
click at [404, 292] on icon "Close" at bounding box center [396, 297] width 14 height 11
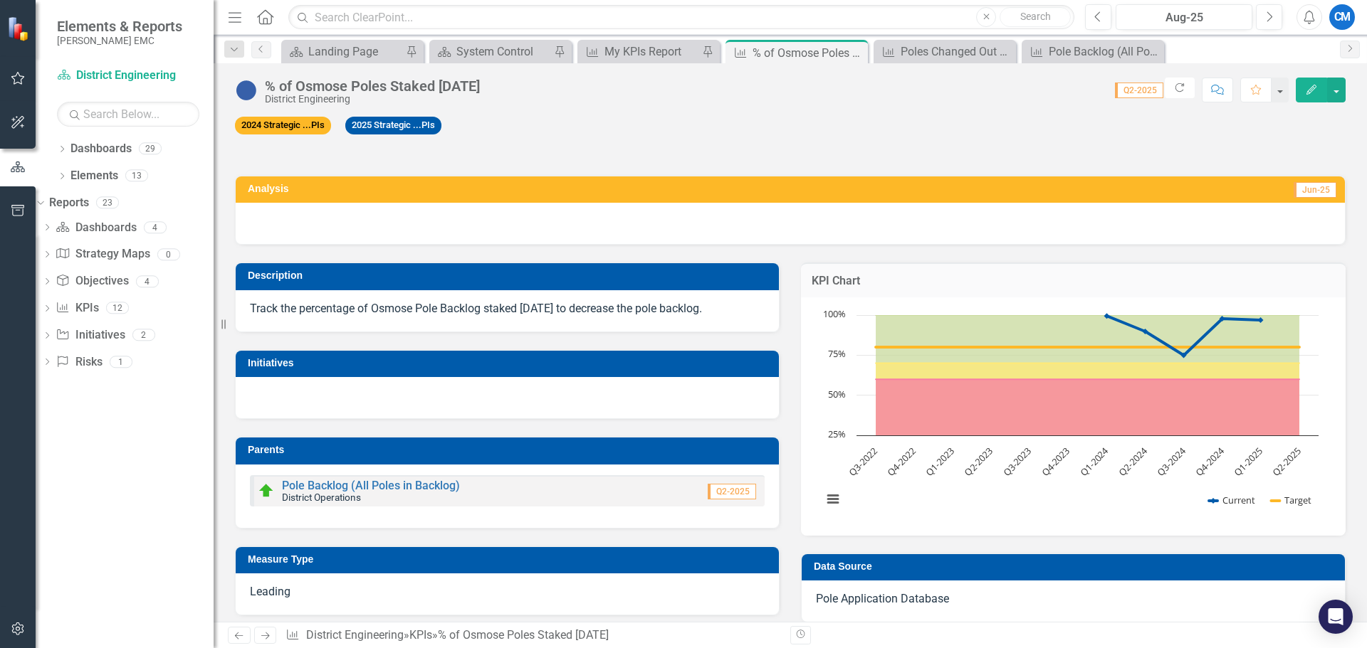
click at [1129, 91] on span "Q2-2025" at bounding box center [1139, 91] width 48 height 16
click at [1278, 95] on button "button" at bounding box center [1279, 90] width 19 height 25
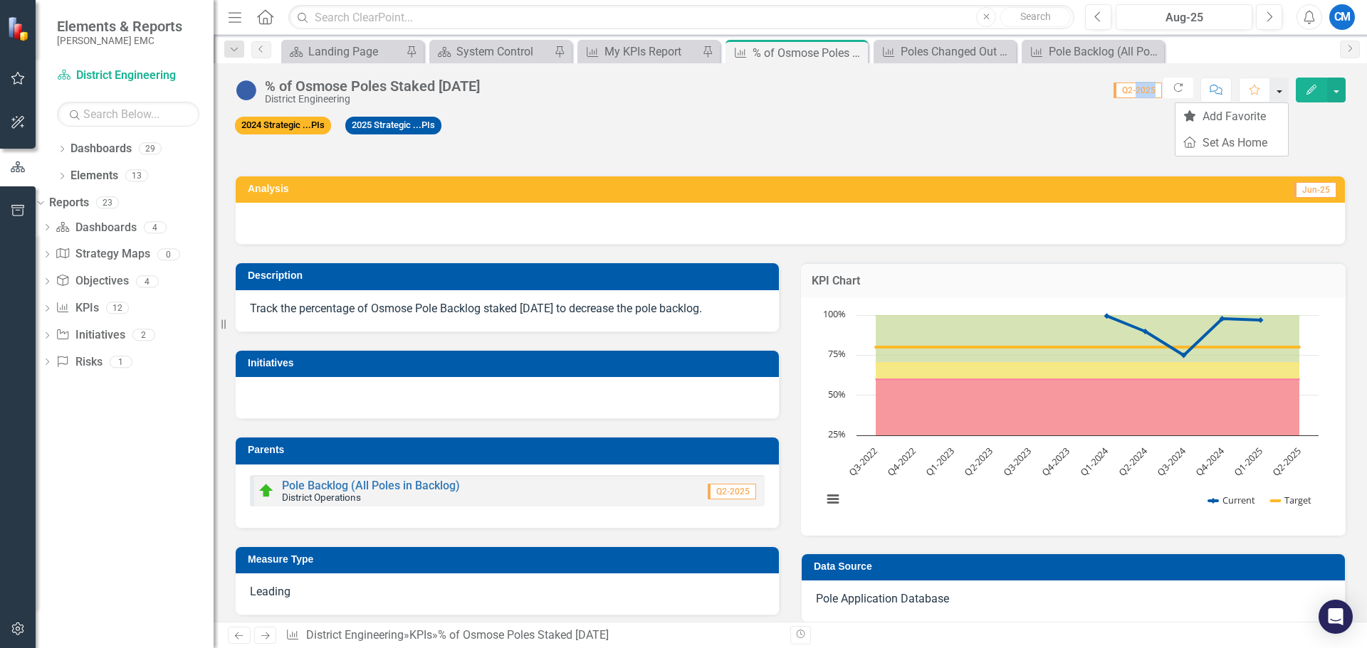
click at [1278, 95] on button "button" at bounding box center [1279, 90] width 19 height 25
click at [1324, 92] on button "Edit" at bounding box center [1310, 90] width 31 height 25
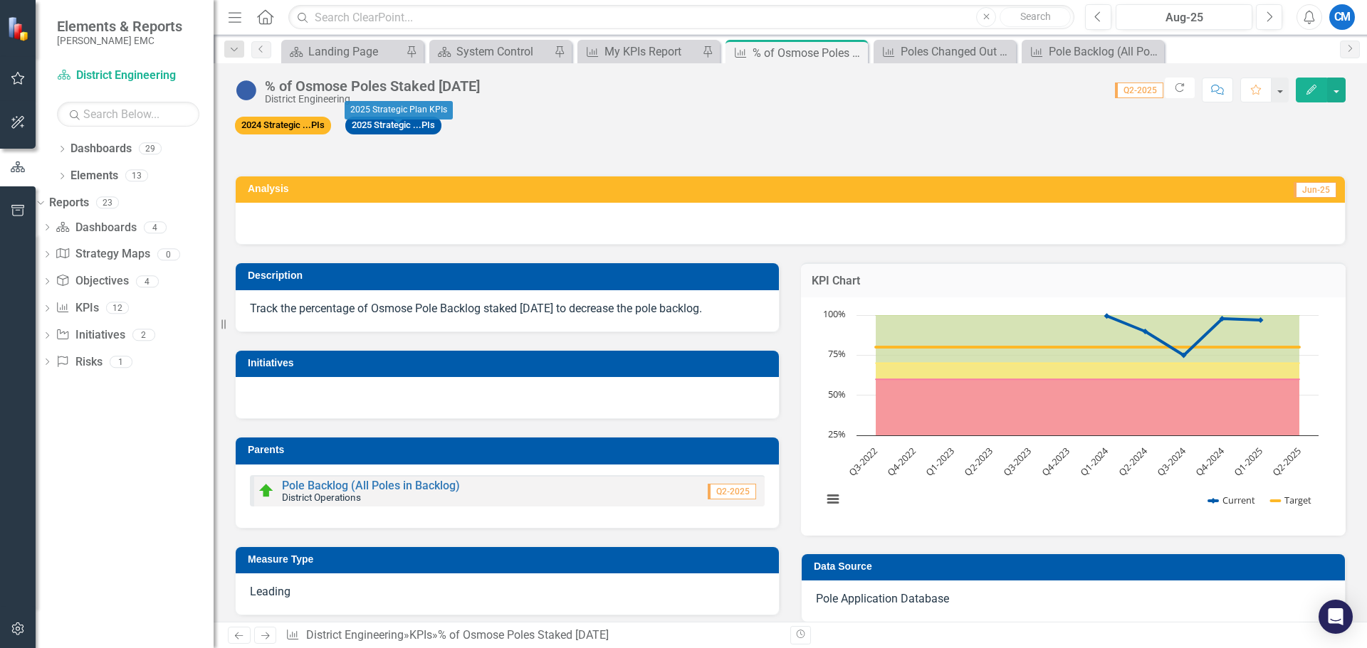
click at [310, 105] on div "% of Osmose Poles Staked [DATE] District Engineering Score: 0.00 Q2-2025 Comple…" at bounding box center [790, 84] width 1153 height 43
click at [258, 47] on icon "Previous" at bounding box center [261, 49] width 11 height 9
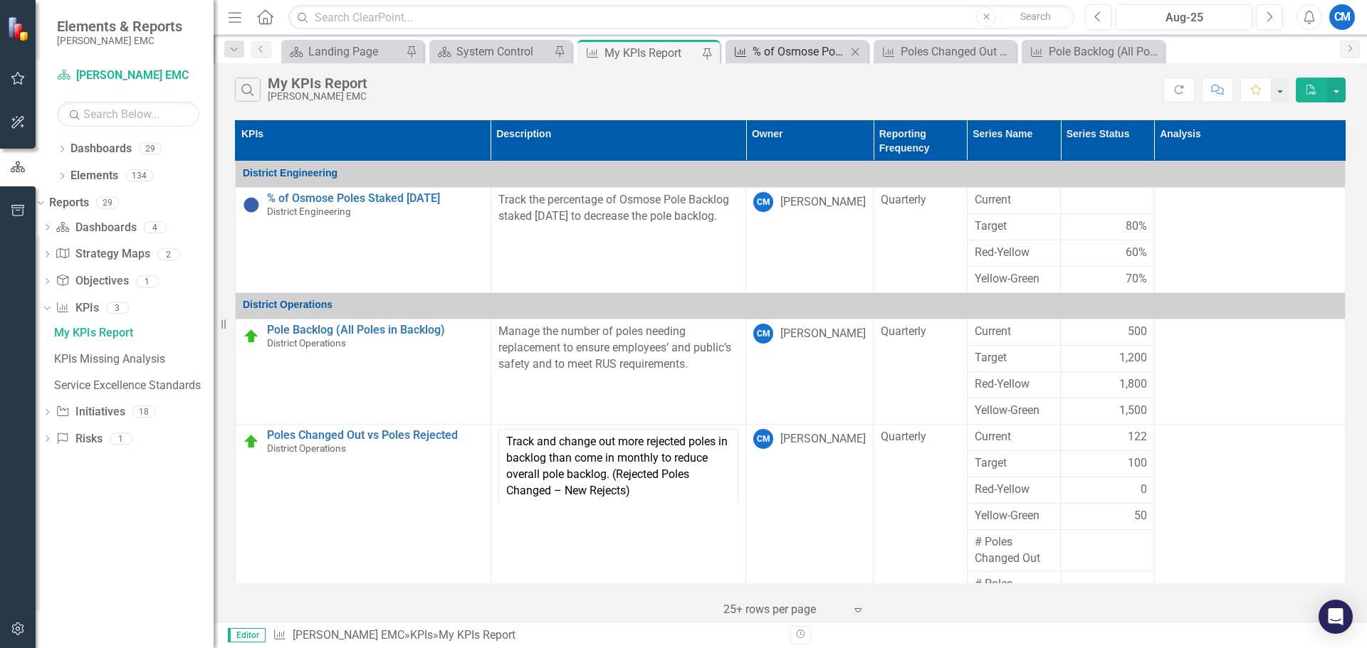
click at [803, 51] on div "% of Osmose Poles Staked [DATE]" at bounding box center [799, 52] width 94 height 18
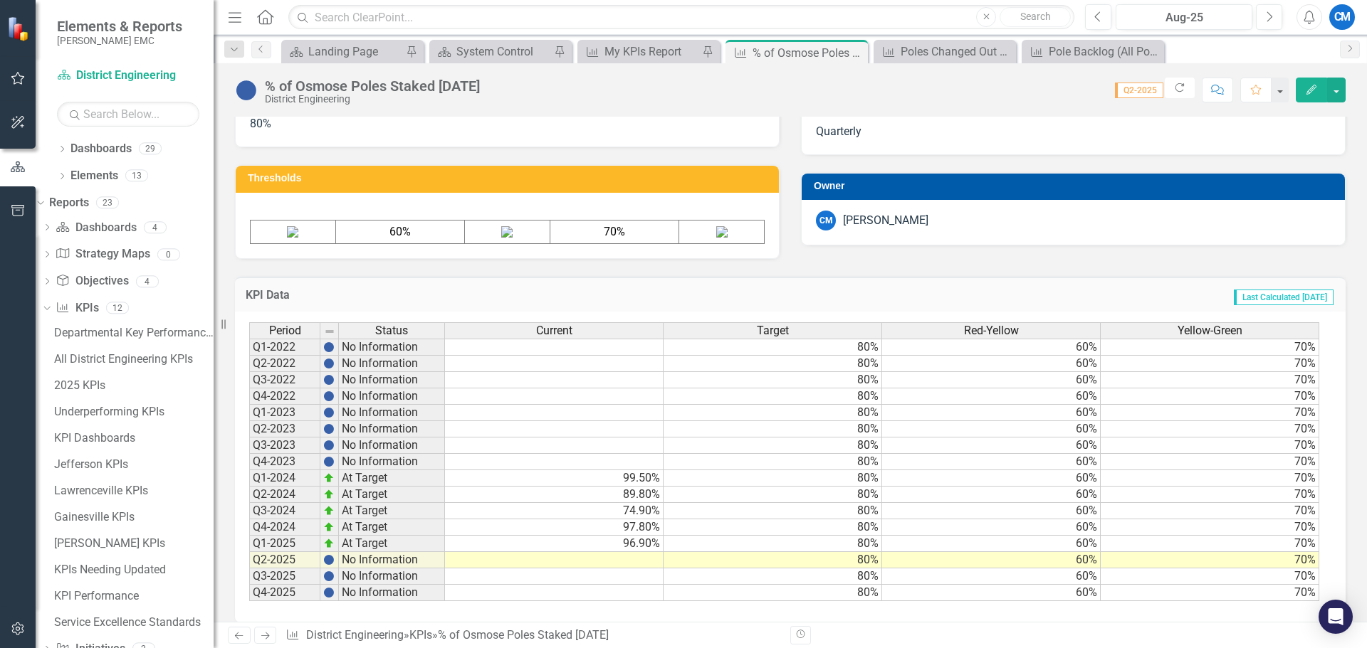
scroll to position [577, 0]
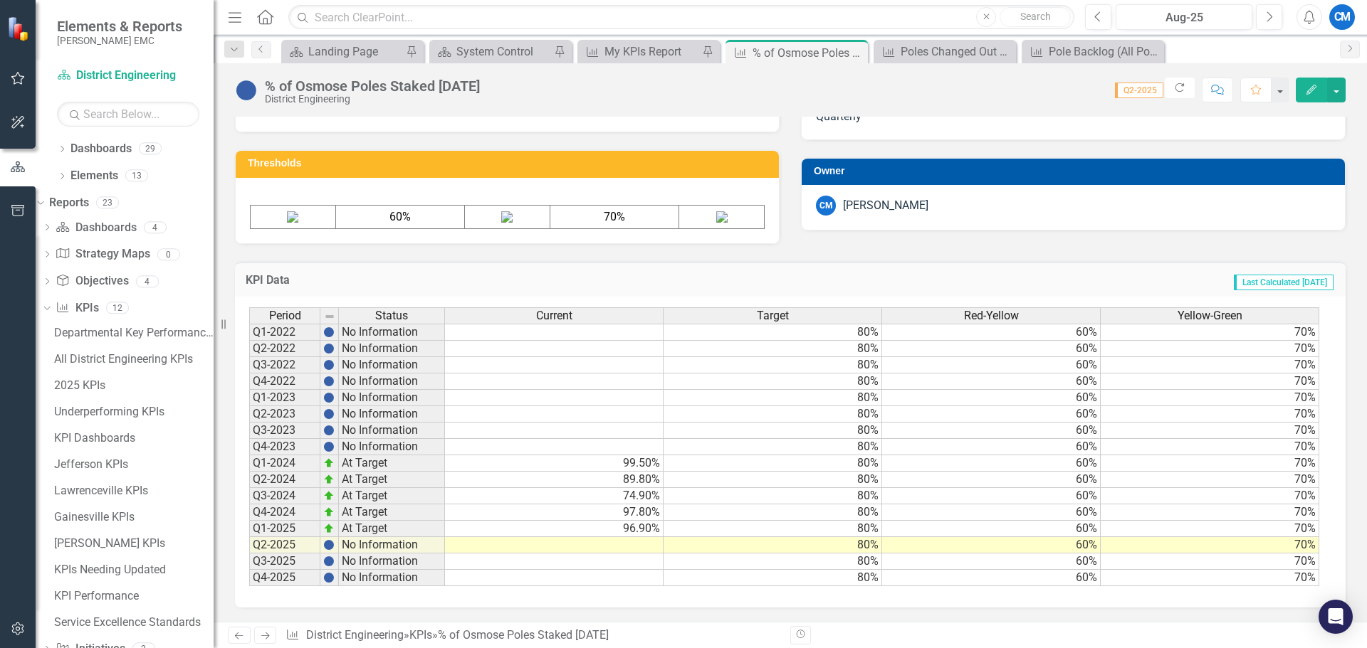
click at [619, 544] on td at bounding box center [554, 545] width 219 height 16
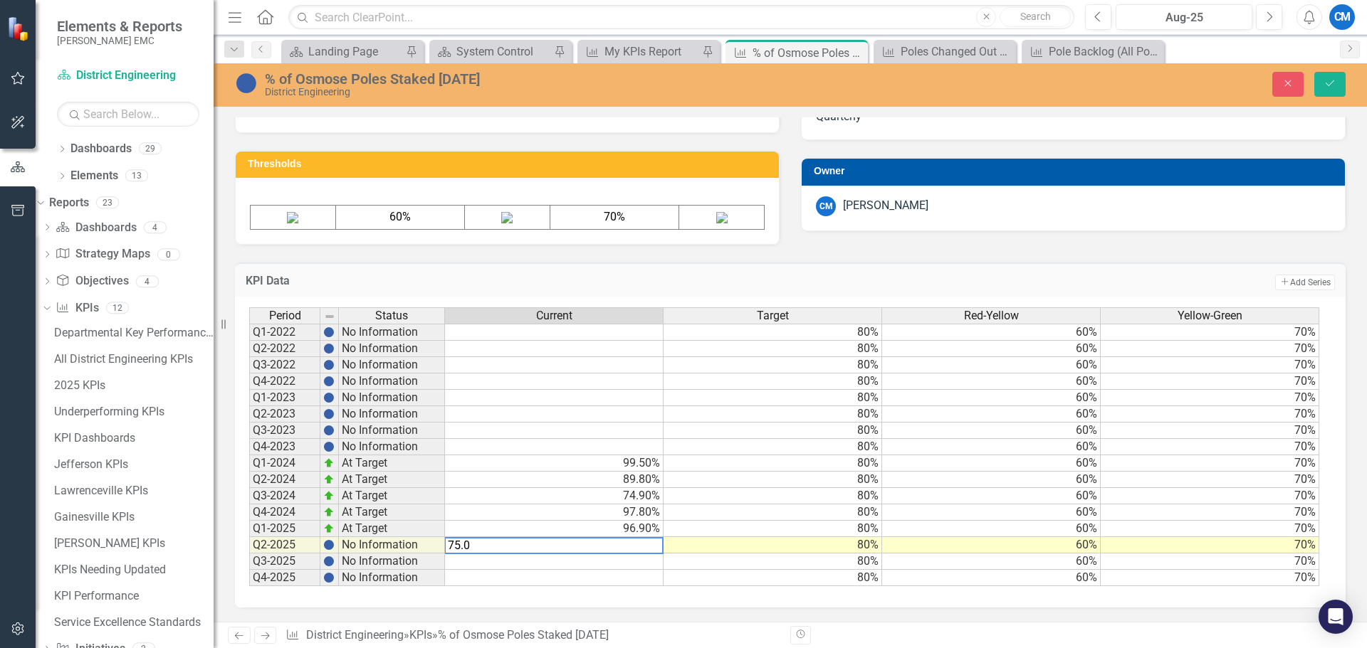
type textarea "75.00"
click at [1334, 83] on icon "Save" at bounding box center [1329, 83] width 13 height 10
